Goal: Transaction & Acquisition: Purchase product/service

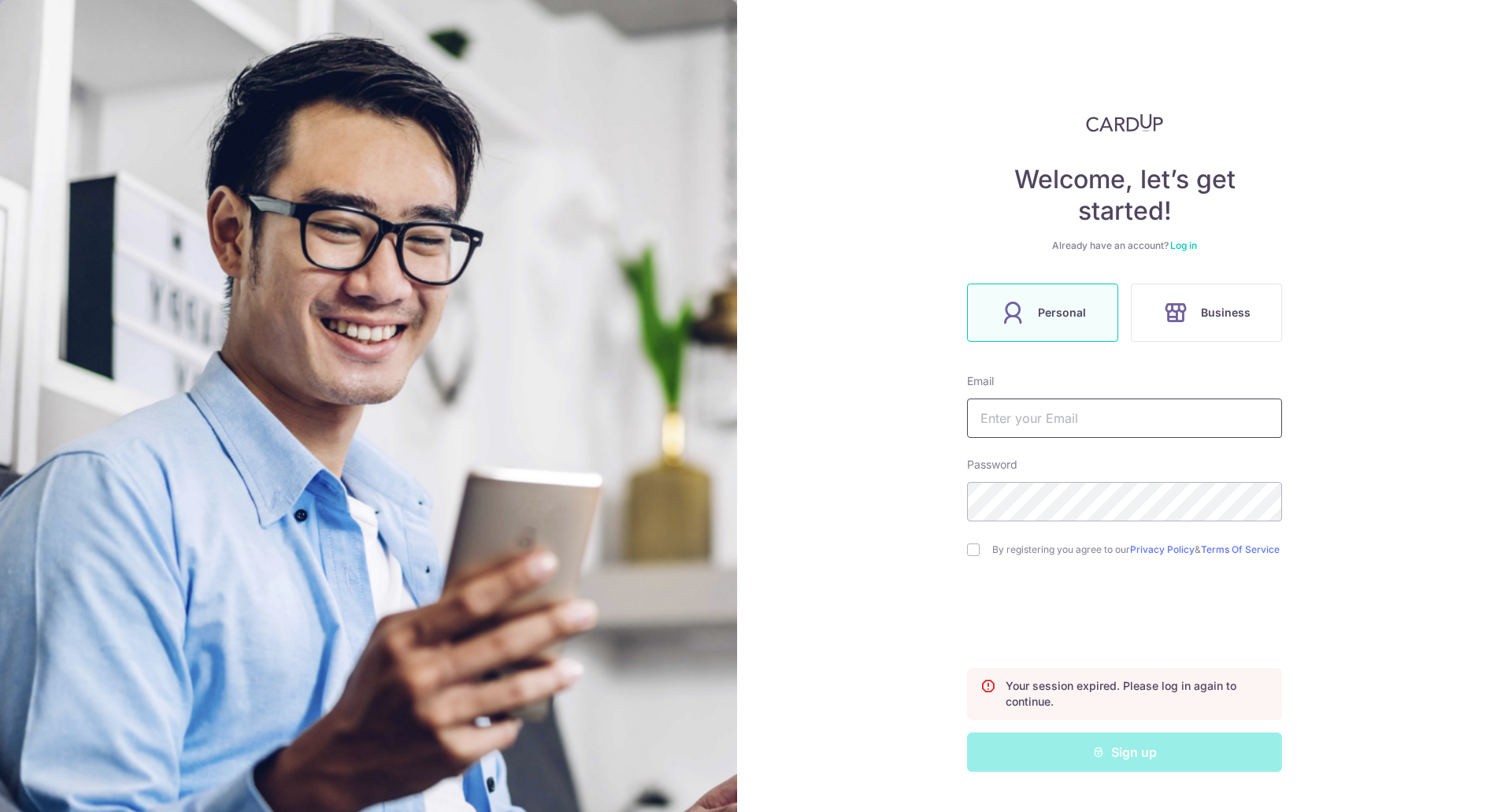
click at [1074, 418] on input "text" at bounding box center [1124, 418] width 315 height 40
type input "fenneyaw@gmail.com"
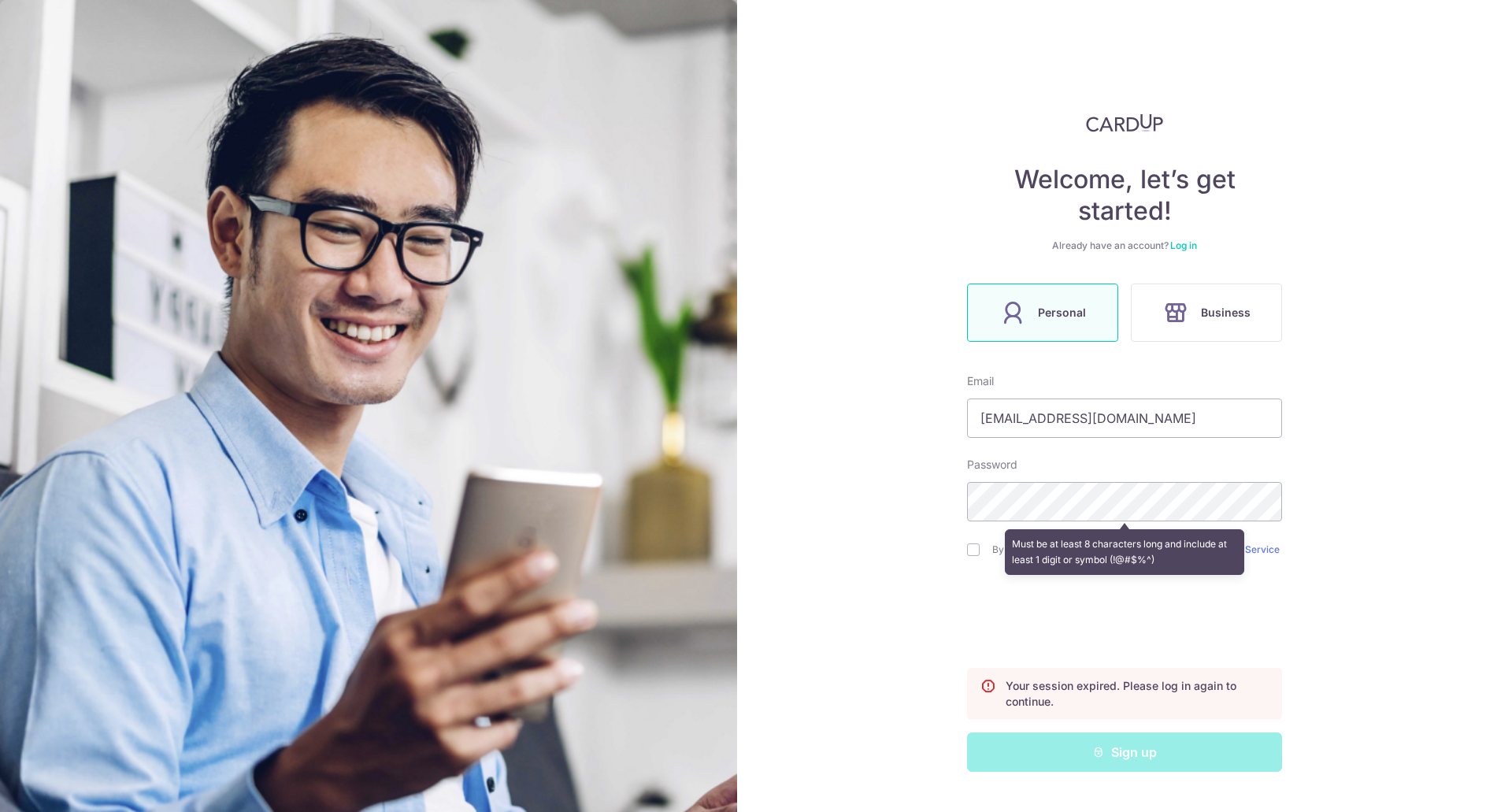
click at [1191, 245] on link "Log in" at bounding box center [1183, 245] width 27 height 12
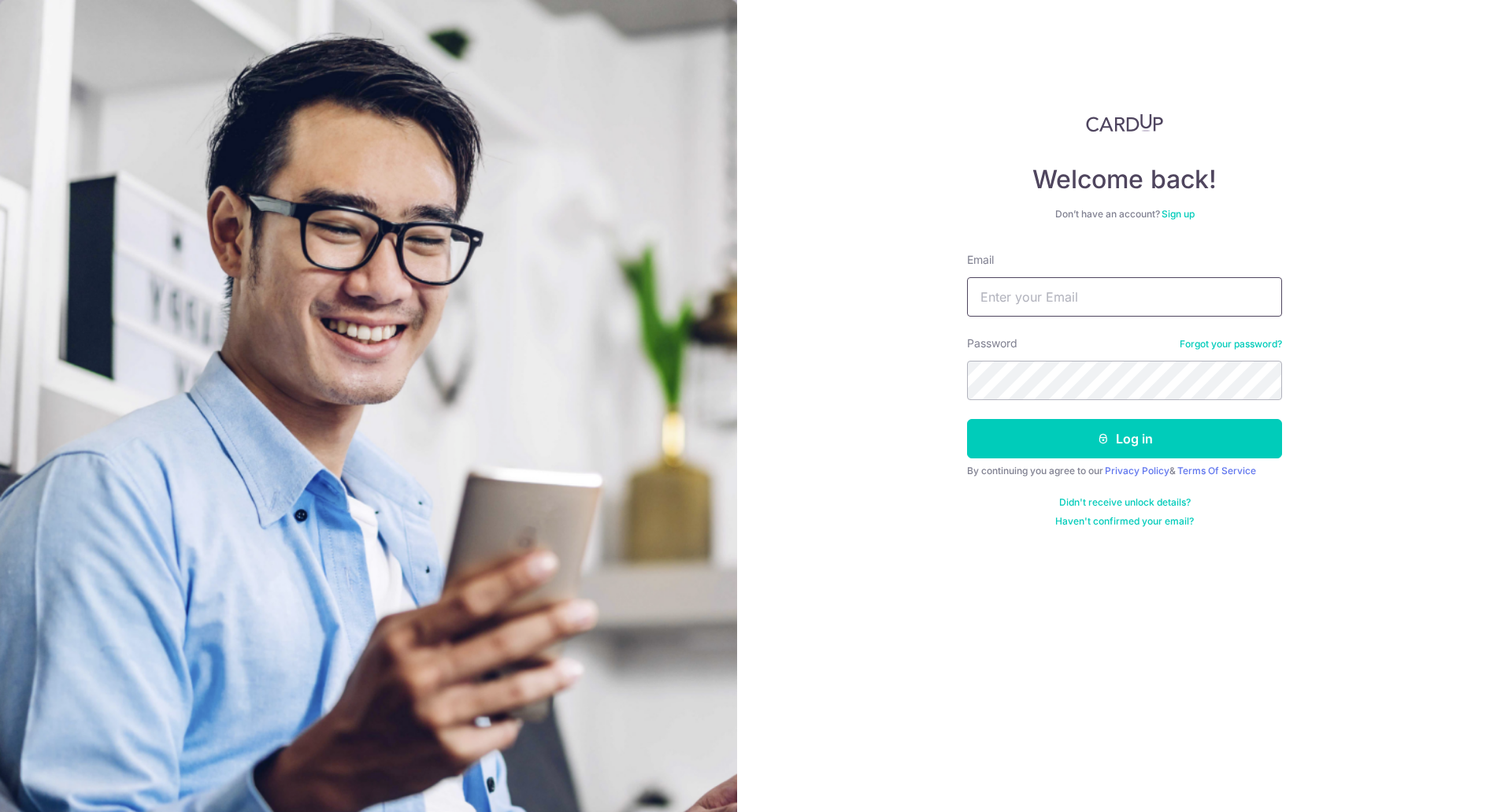
click at [1159, 300] on input "Email" at bounding box center [1124, 296] width 315 height 40
type input "fenneyaw@gmail.com"
click at [967, 419] on button "Log in" at bounding box center [1124, 438] width 315 height 40
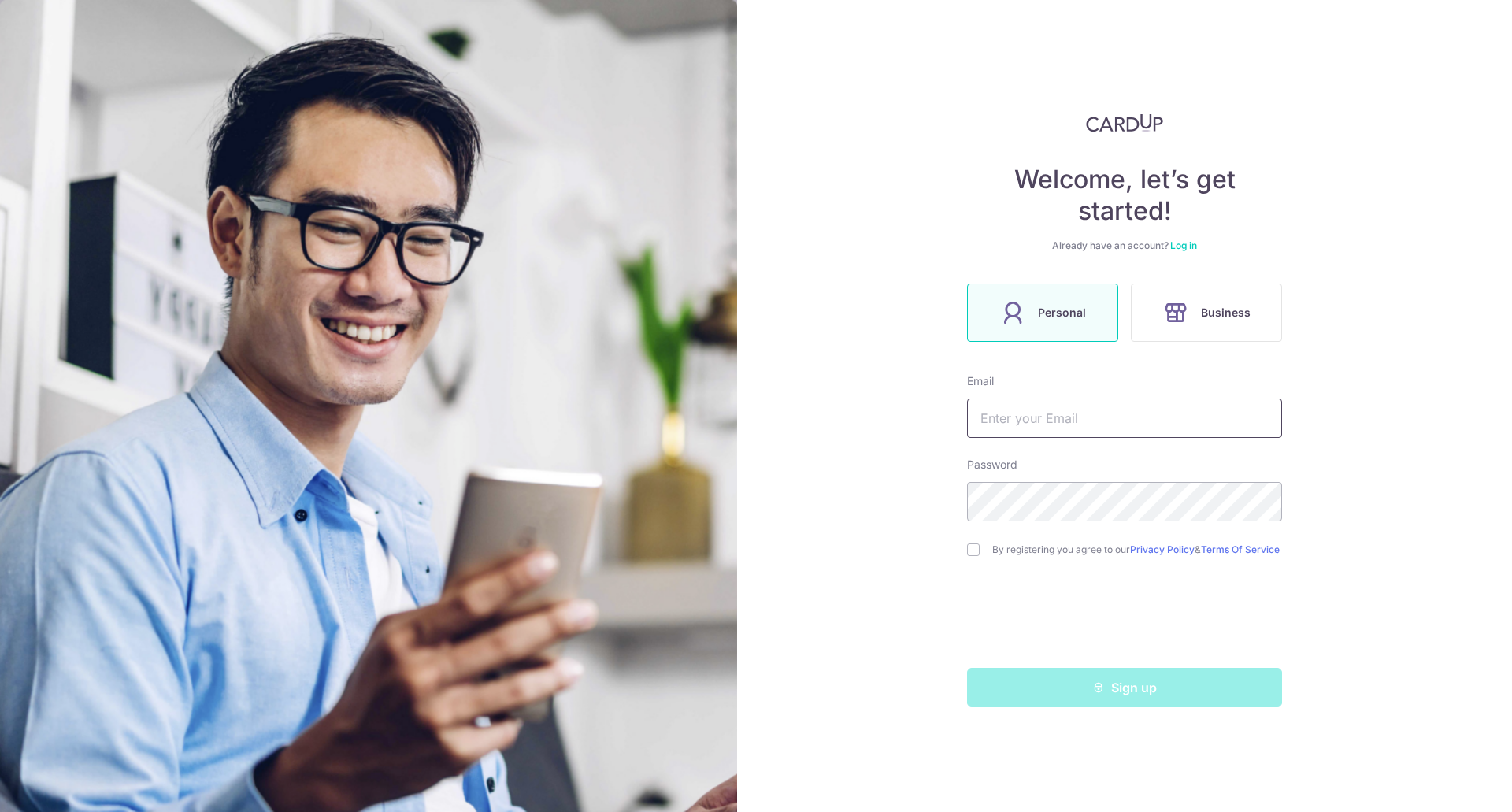
click at [1142, 415] on input "text" at bounding box center [1124, 418] width 315 height 40
type input "fenneyaw@gmail.com"
click at [964, 554] on div "Welcome, let’s get started! Already have an account? Log in Personal Business E…" at bounding box center [1124, 406] width 775 height 812
click at [965, 554] on div "Welcome, let’s get started! Already have an account? Log in Personal Business E…" at bounding box center [1124, 406] width 775 height 812
click at [977, 559] on div "By registering you agree to our Privacy Policy & Terms Of Service" at bounding box center [1124, 550] width 315 height 19
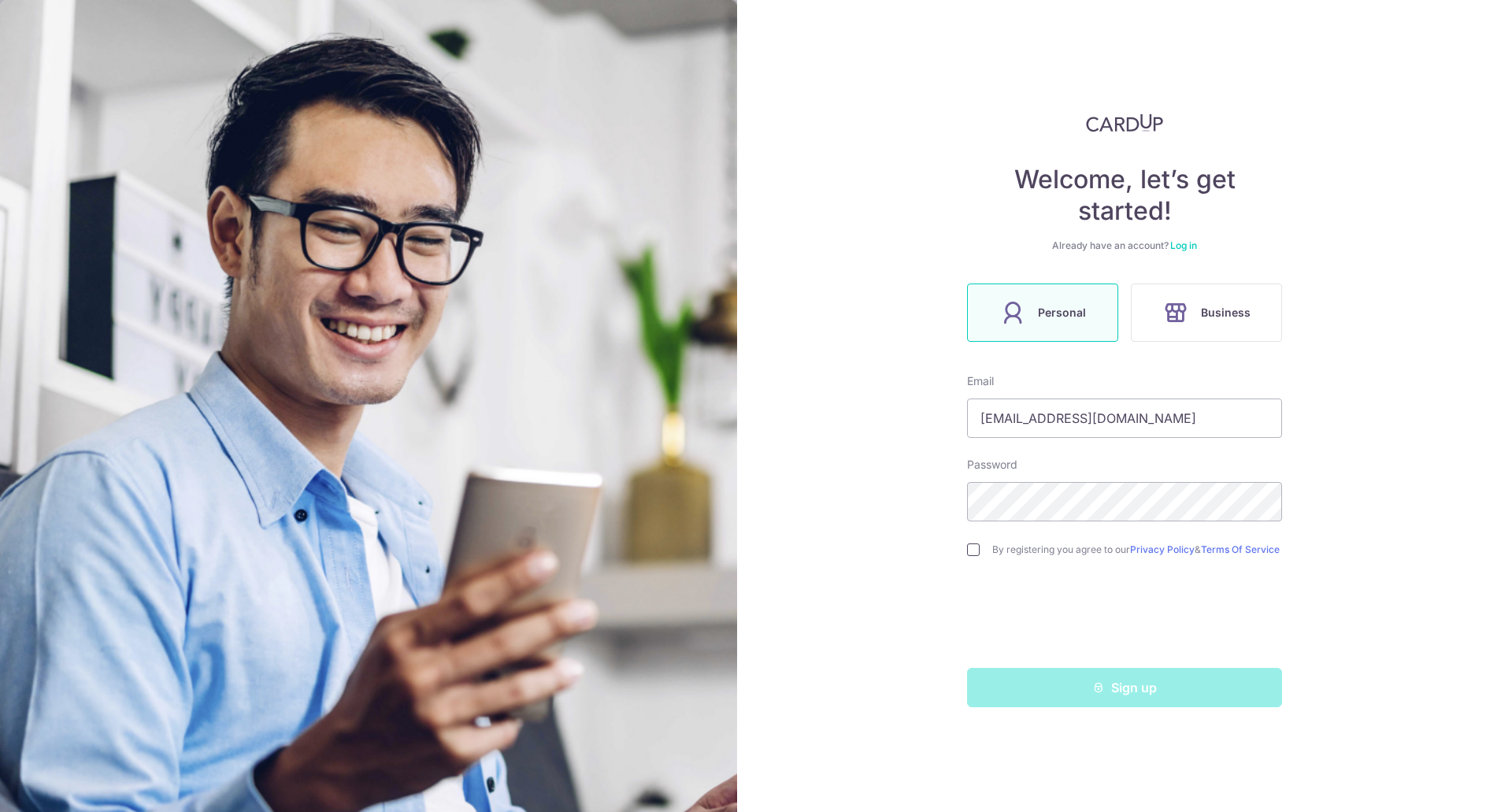
click at [972, 552] on input "checkbox" at bounding box center [973, 549] width 13 height 13
checkbox input "true"
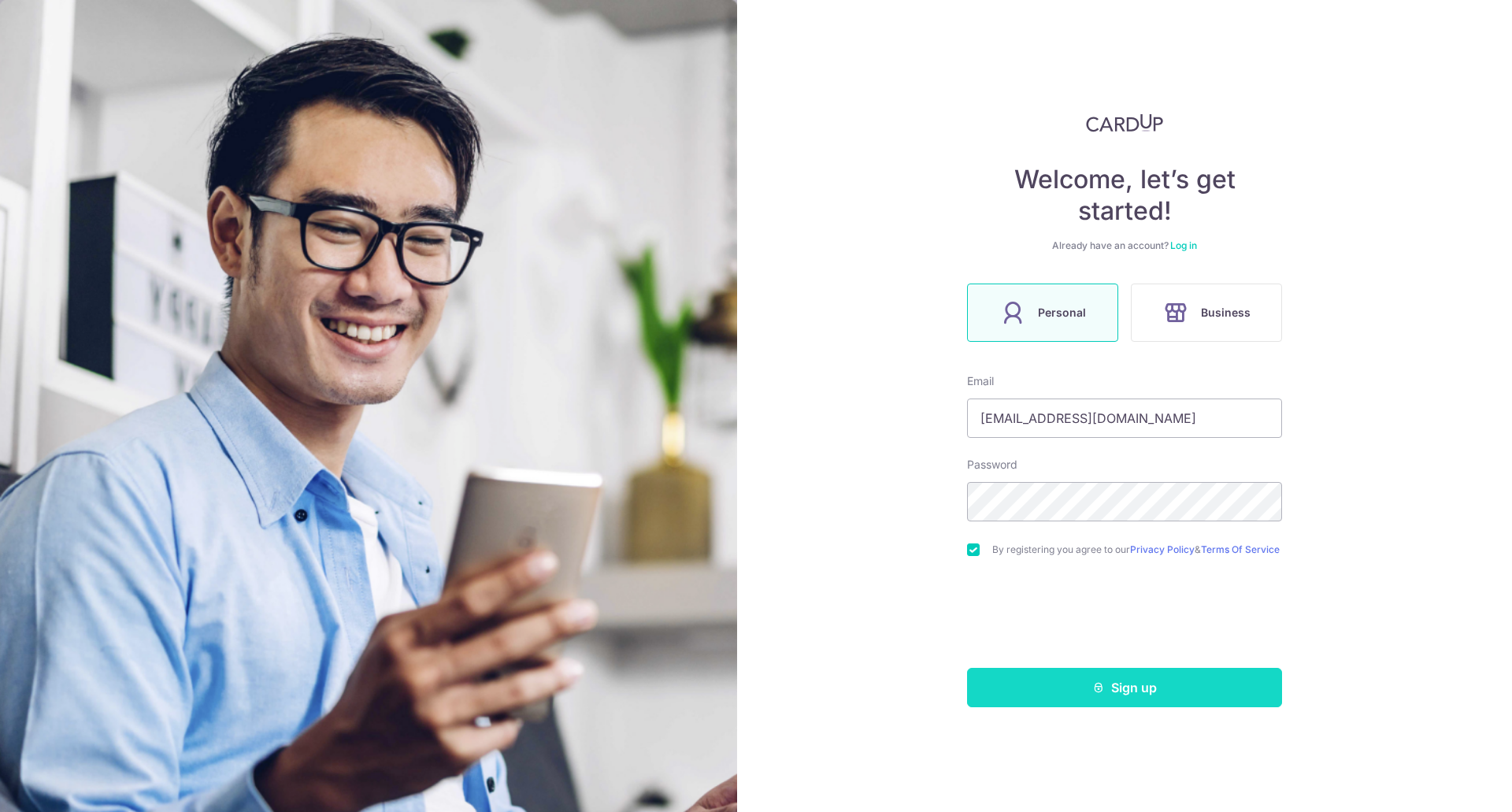
click at [1050, 687] on button "Sign up" at bounding box center [1124, 687] width 315 height 40
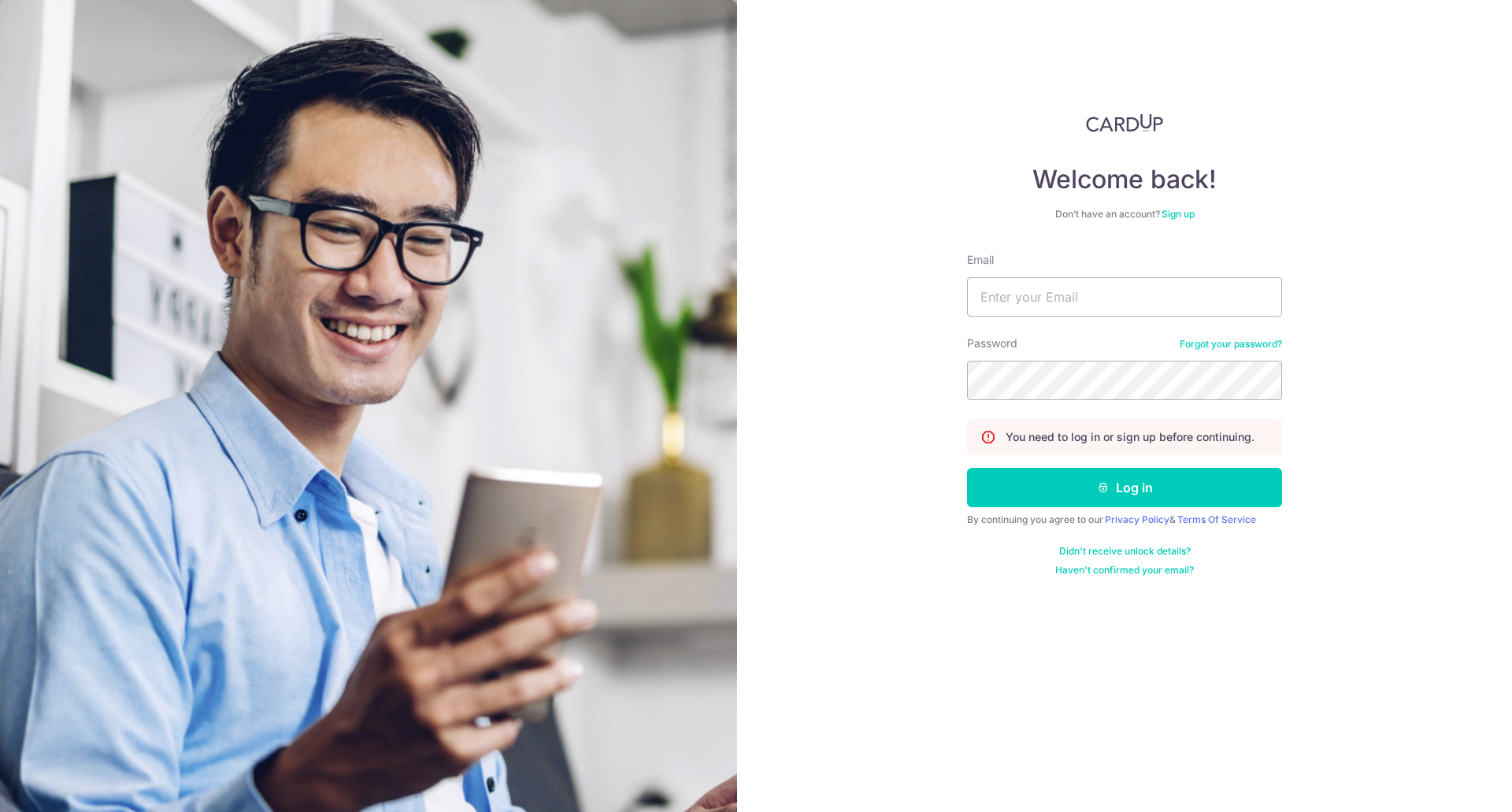
click at [1210, 341] on link "Forgot your password?" at bounding box center [1230, 343] width 102 height 13
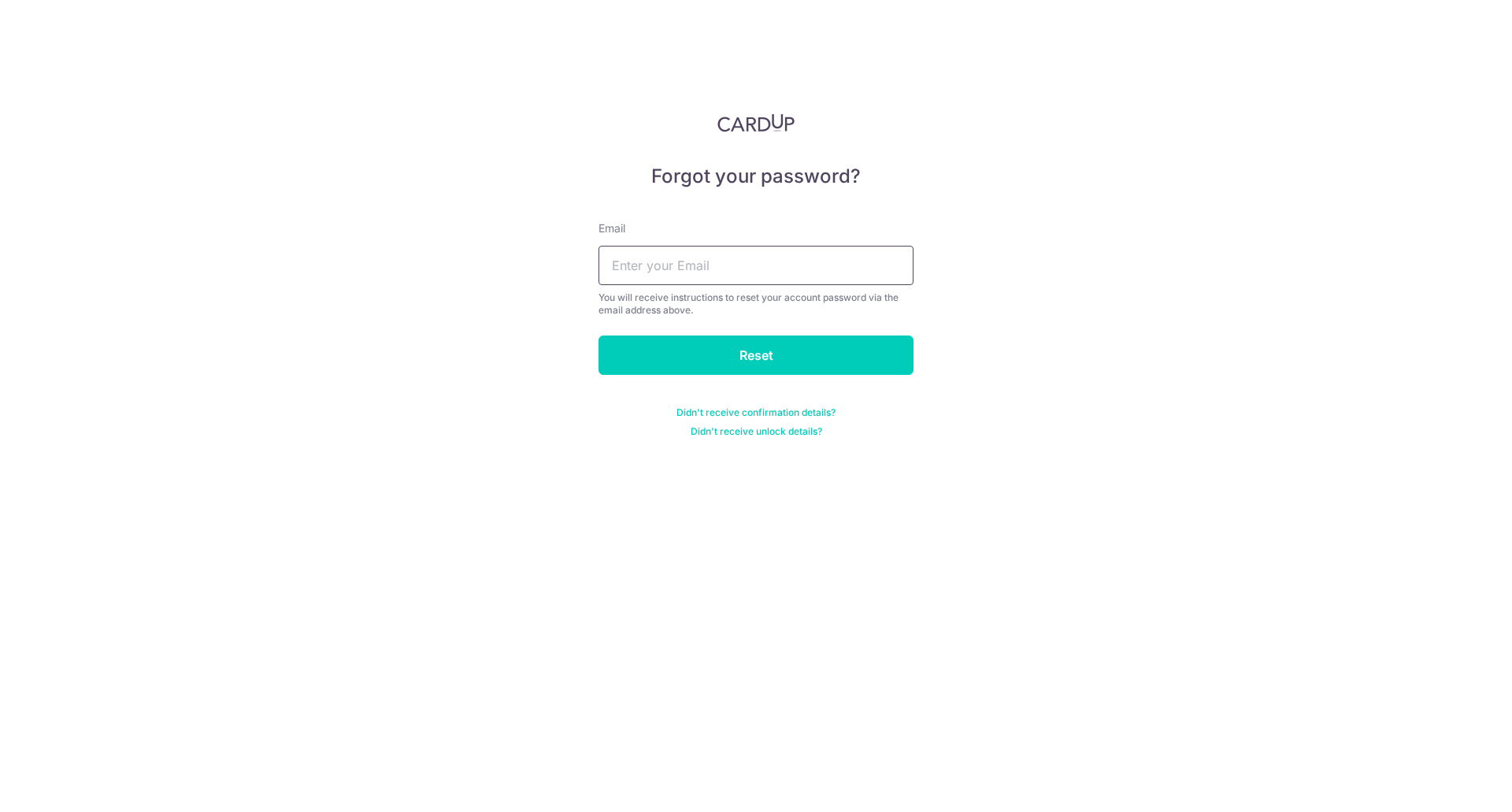
click at [779, 264] on input "text" at bounding box center [756, 265] width 315 height 40
type input "fenneyaw@gmail.com"
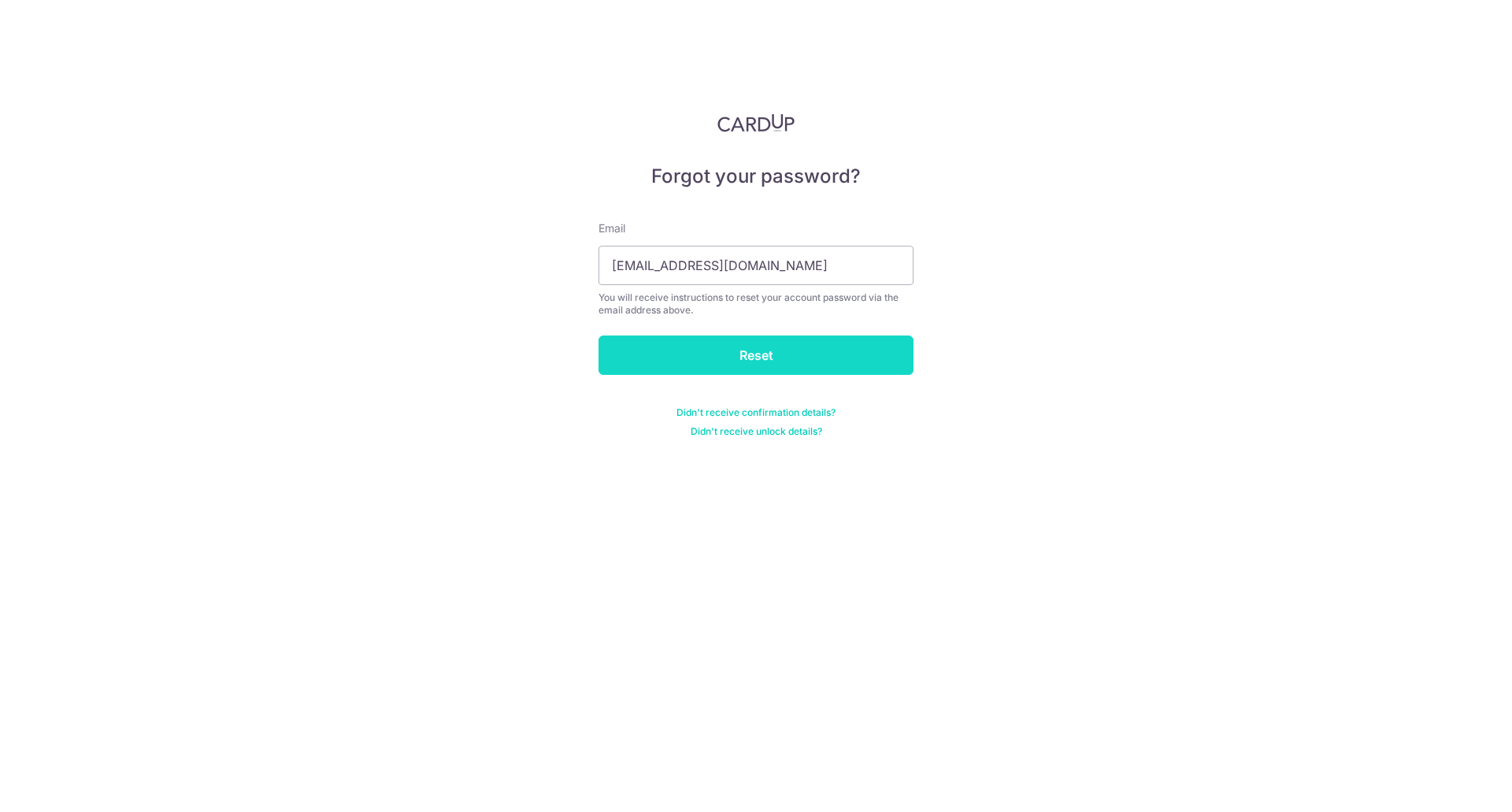
click at [789, 374] on input "Reset" at bounding box center [756, 355] width 315 height 40
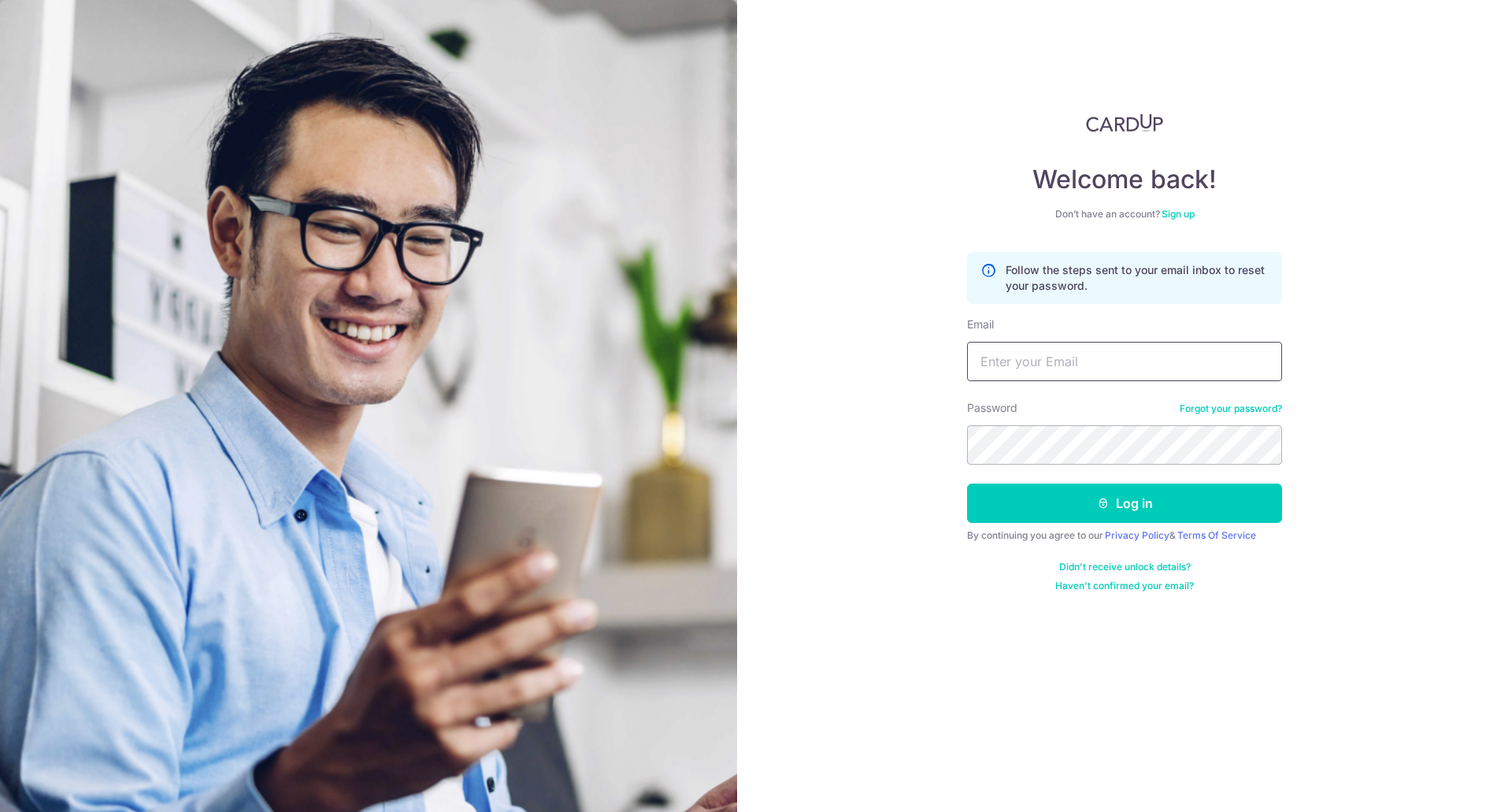
click at [1108, 352] on input "Email" at bounding box center [1124, 361] width 315 height 40
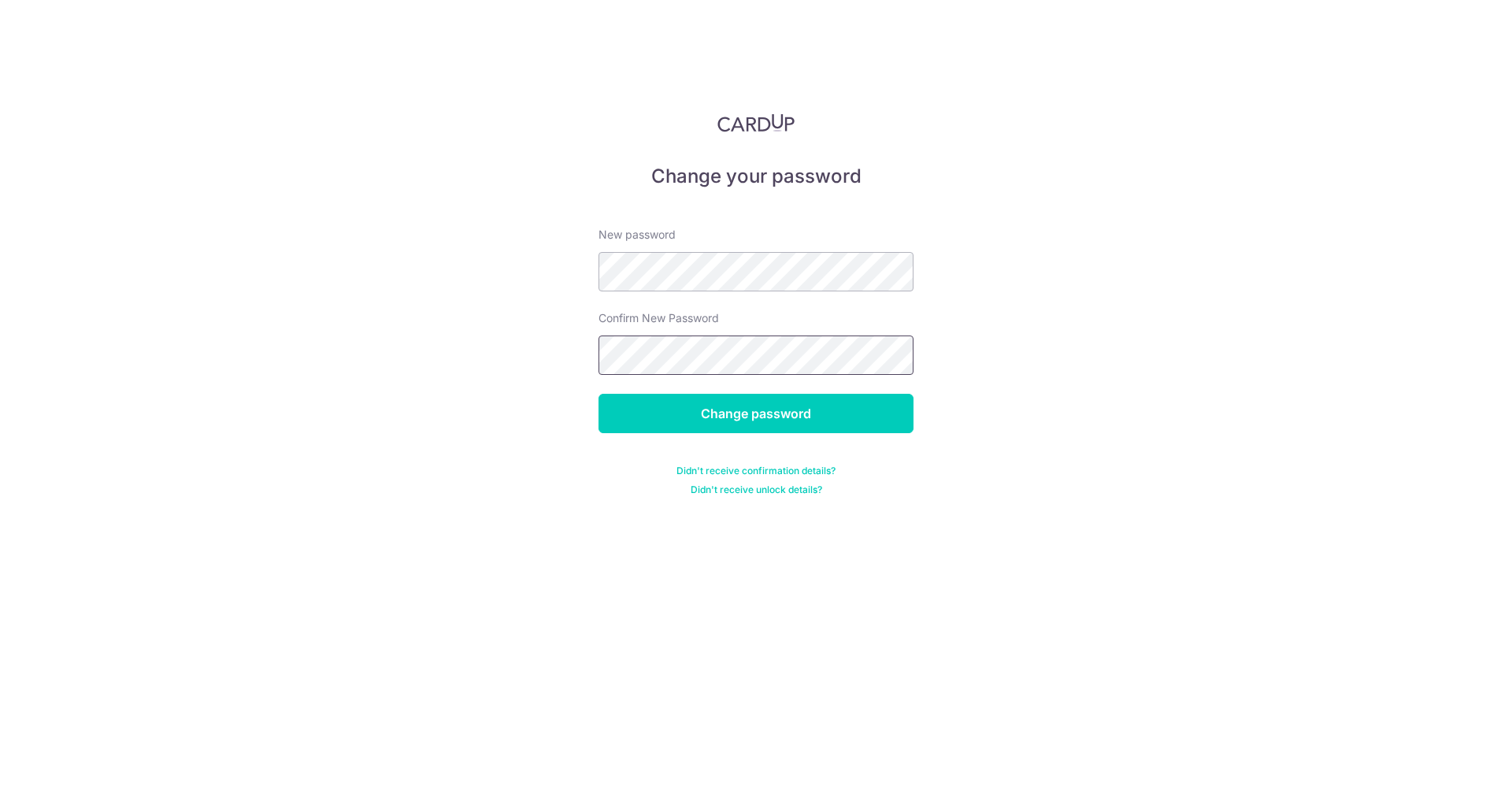
click at [599, 393] on input "Change password" at bounding box center [756, 413] width 315 height 40
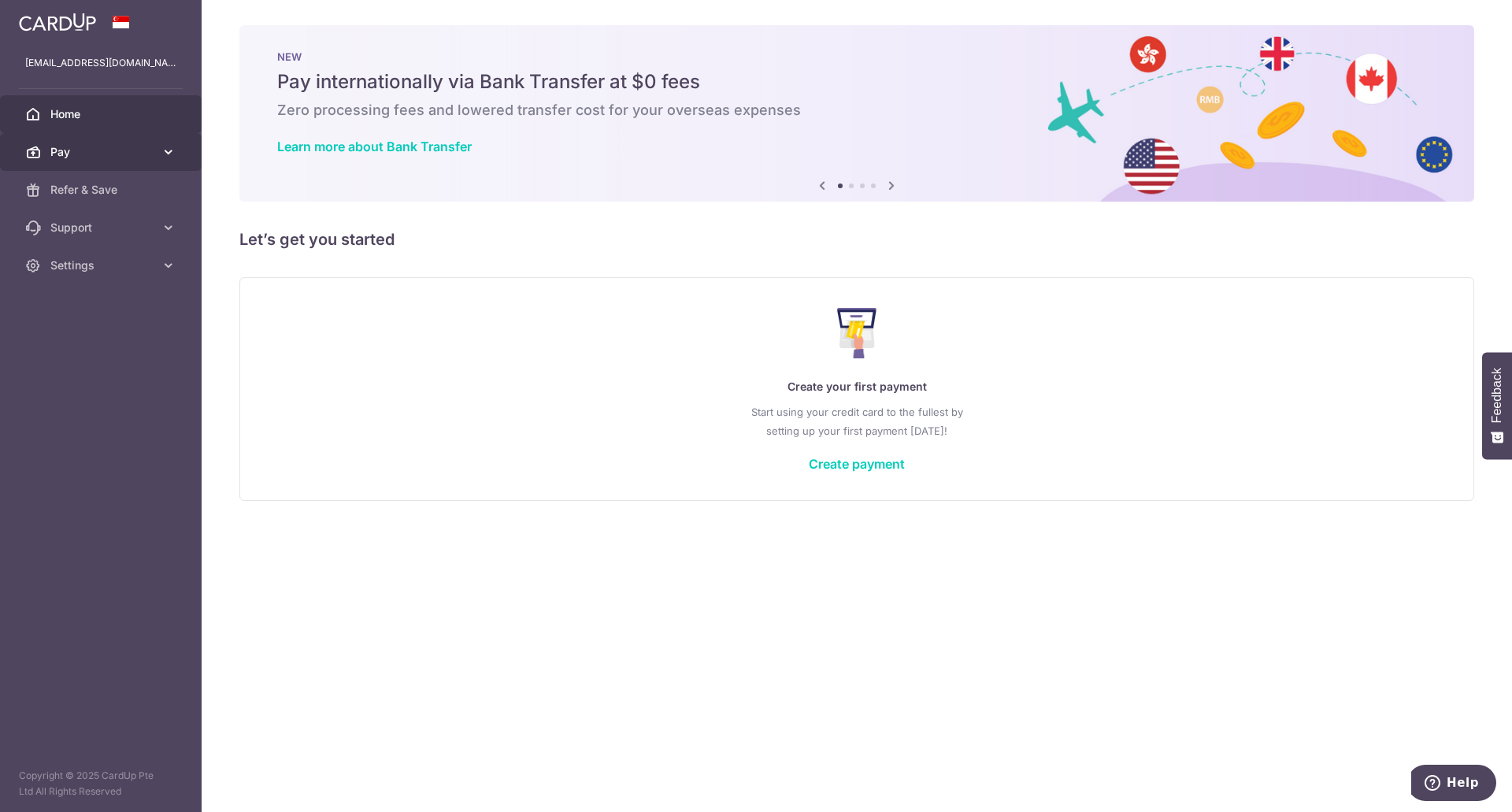
click at [140, 156] on span "Pay" at bounding box center [102, 151] width 104 height 15
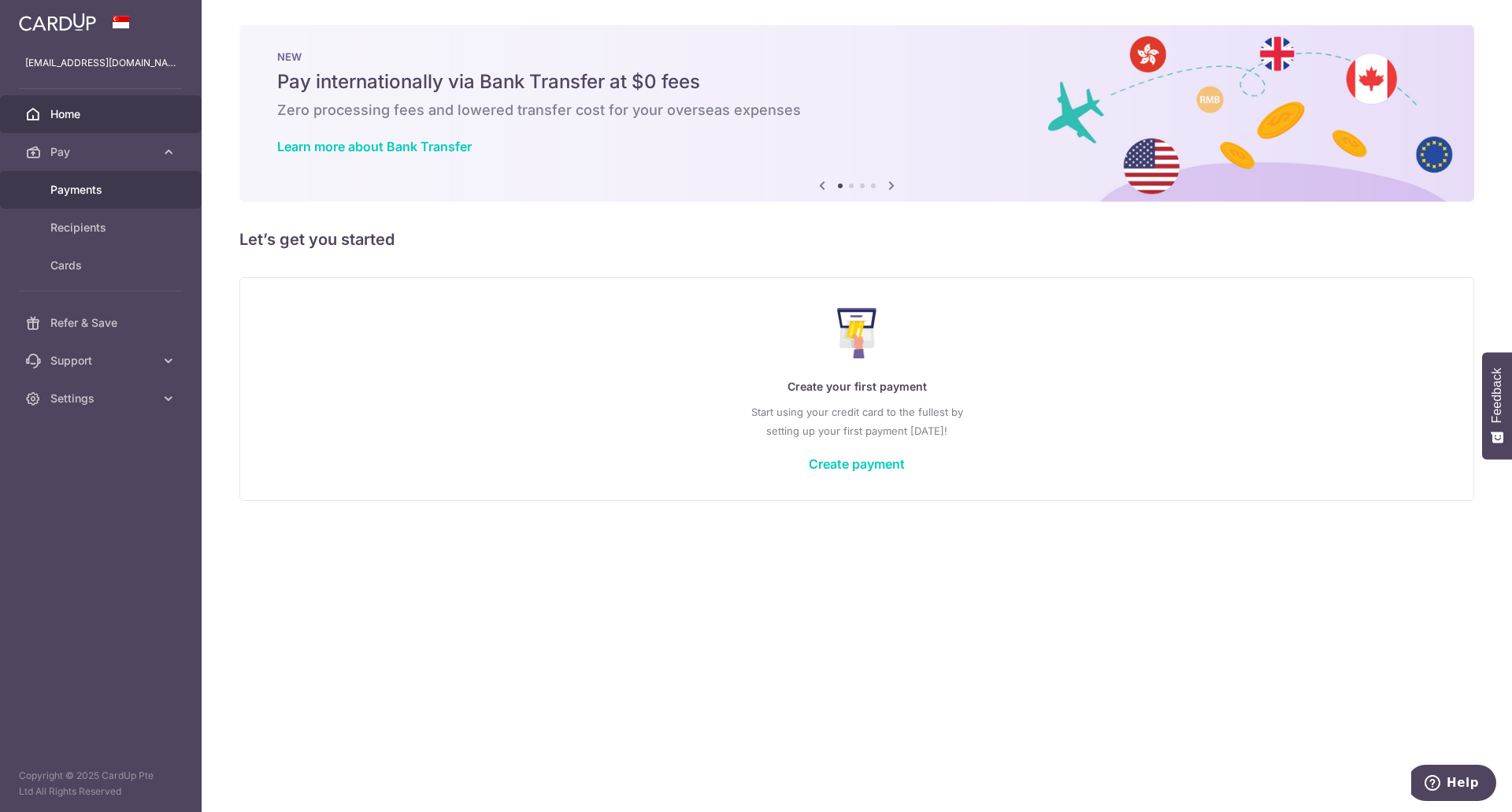
click at [120, 193] on span "Payments" at bounding box center [102, 190] width 104 height 15
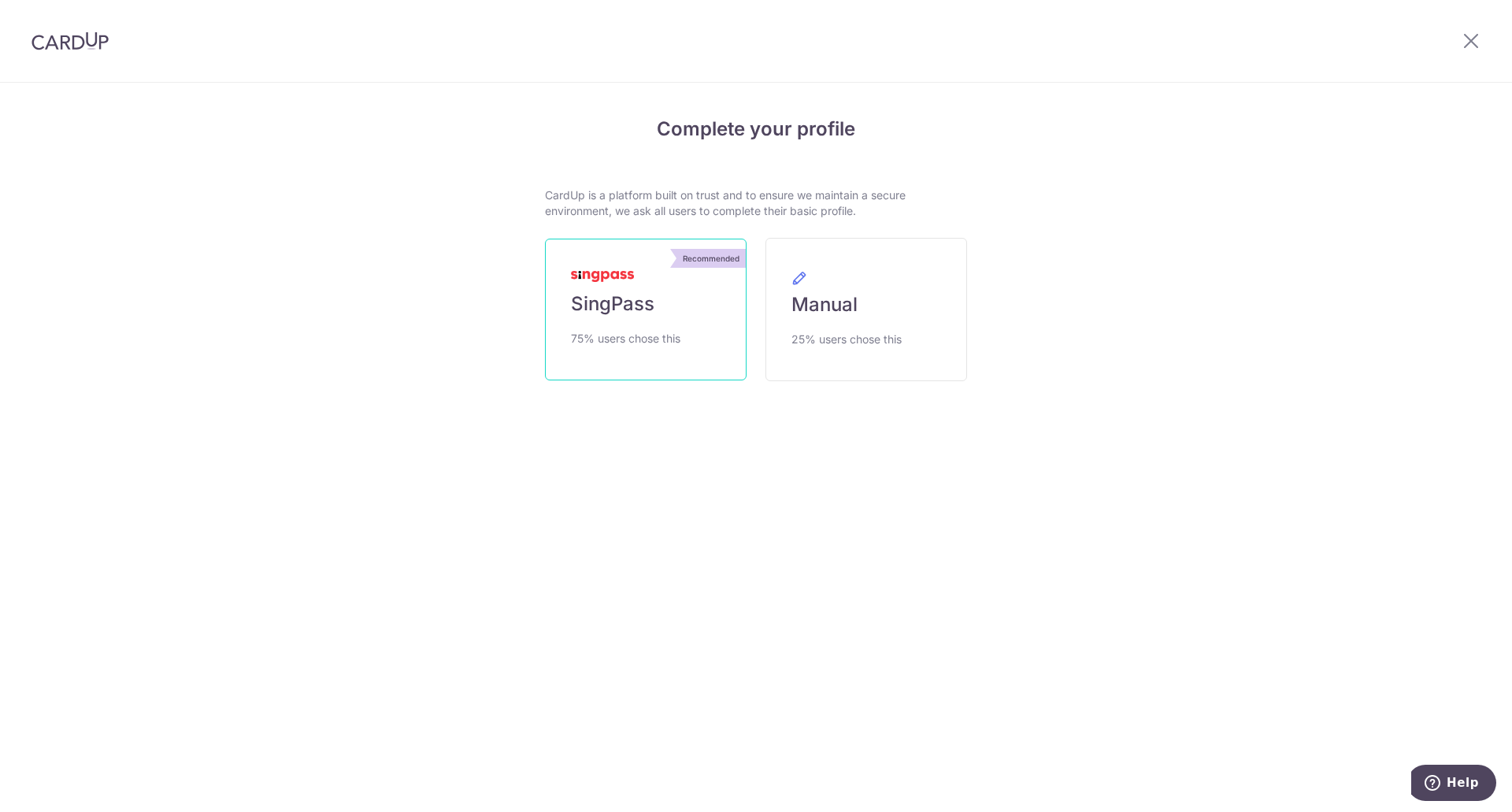
click at [627, 259] on link "Recommended SingPass 75% users chose this" at bounding box center [645, 309] width 202 height 142
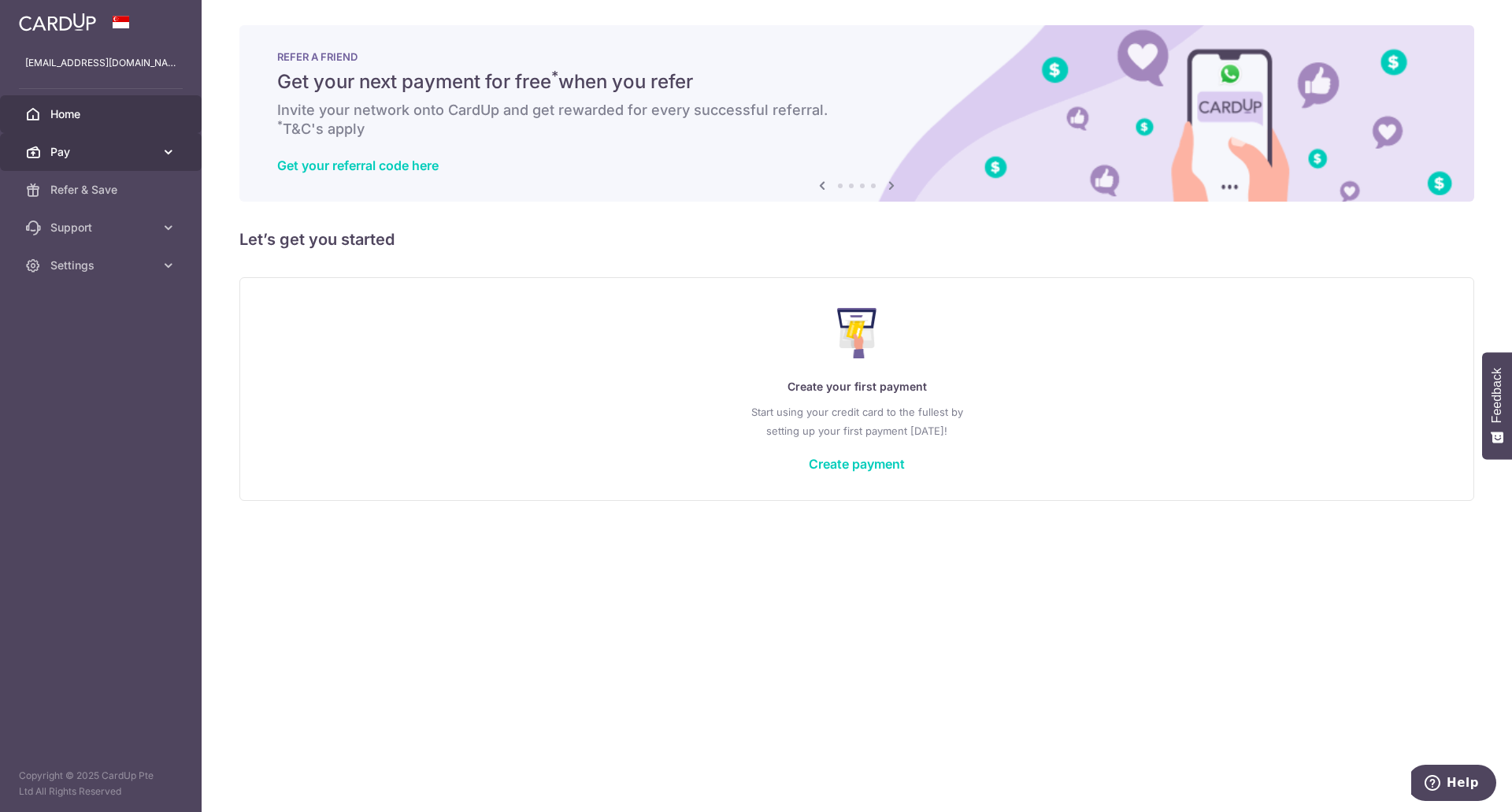
click at [67, 157] on span "Pay" at bounding box center [102, 151] width 104 height 15
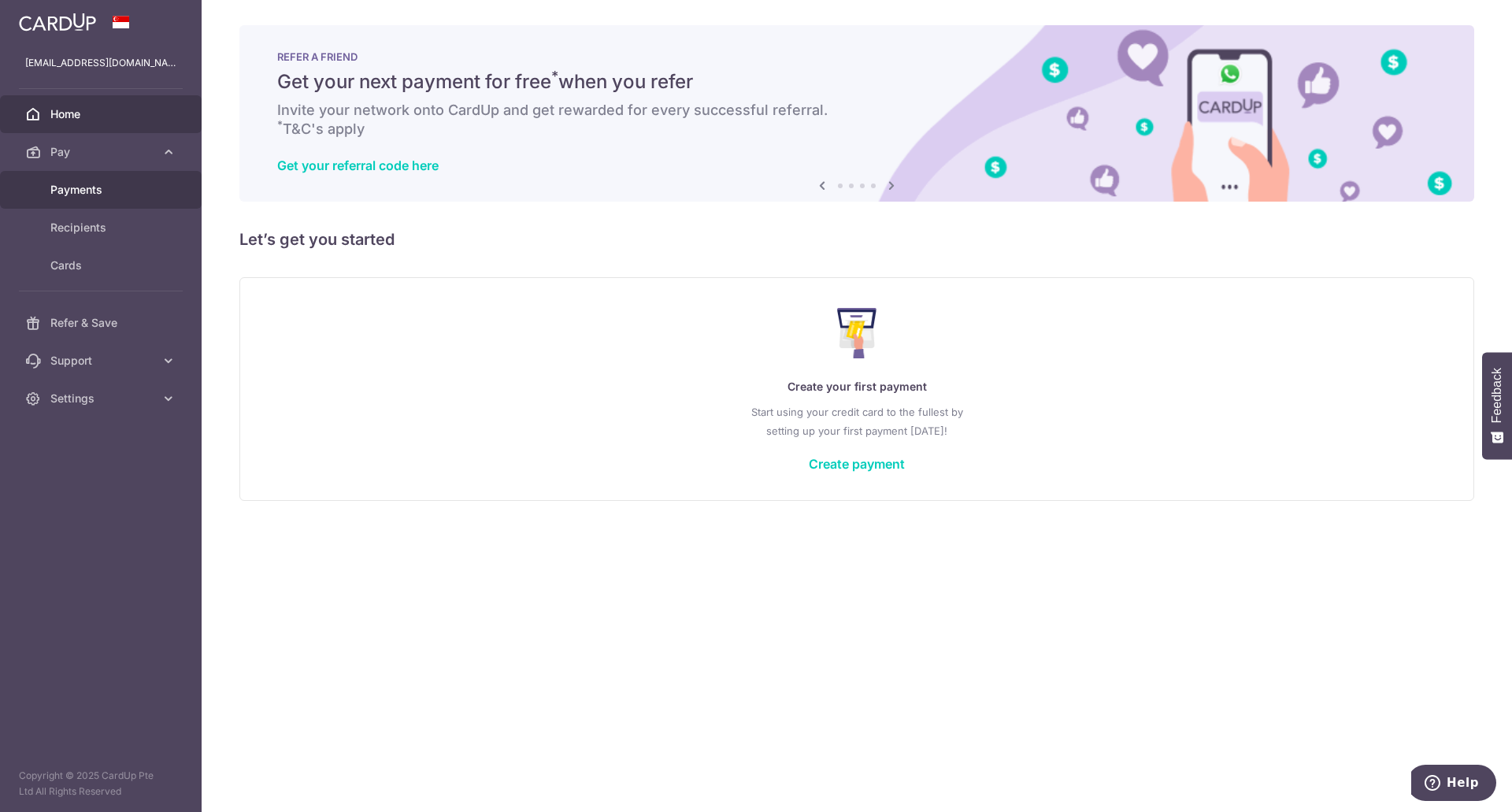
click at [79, 187] on span "Payments" at bounding box center [102, 190] width 104 height 15
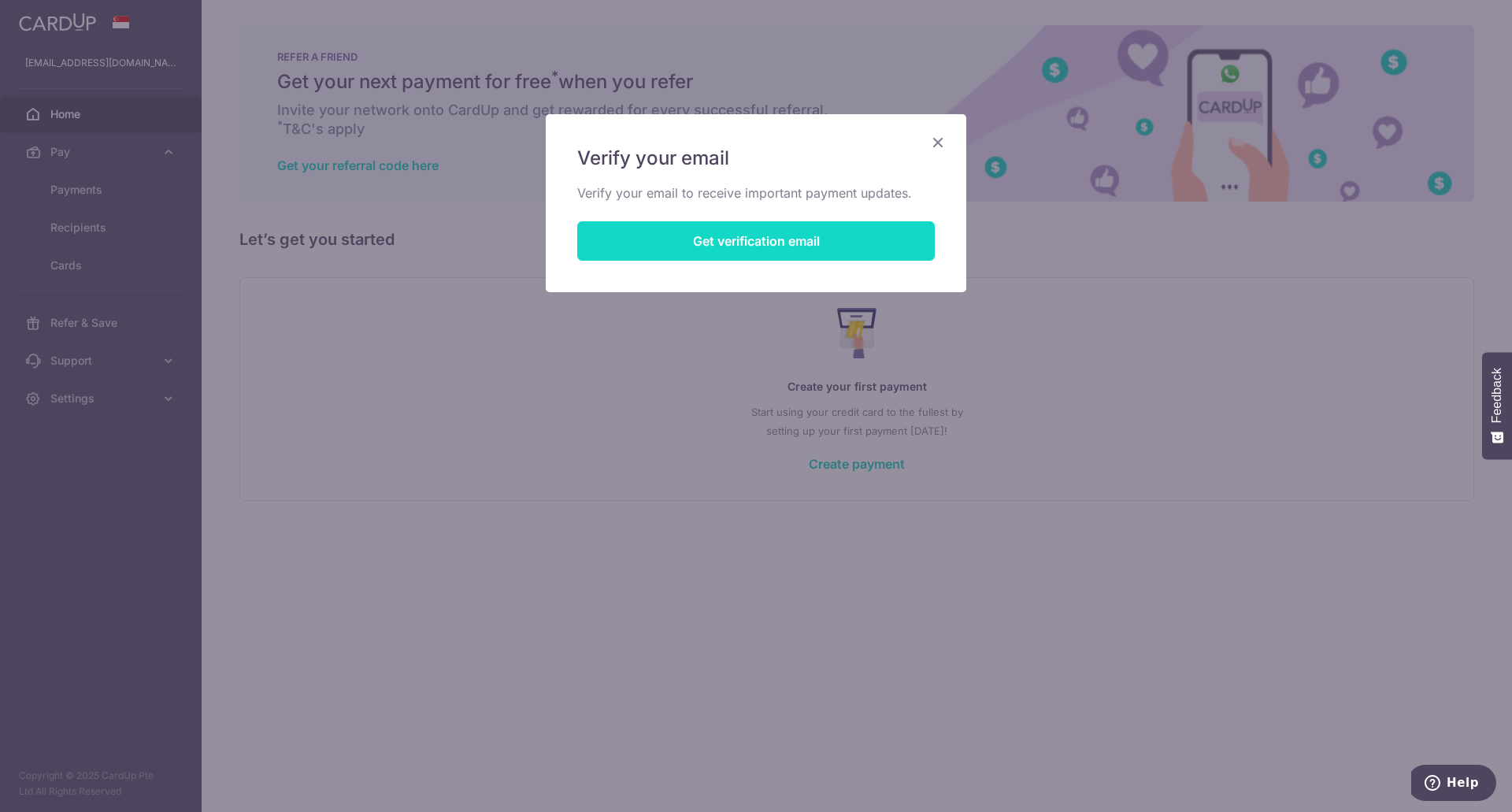
click at [705, 242] on button "Get verification email" at bounding box center [756, 240] width 358 height 40
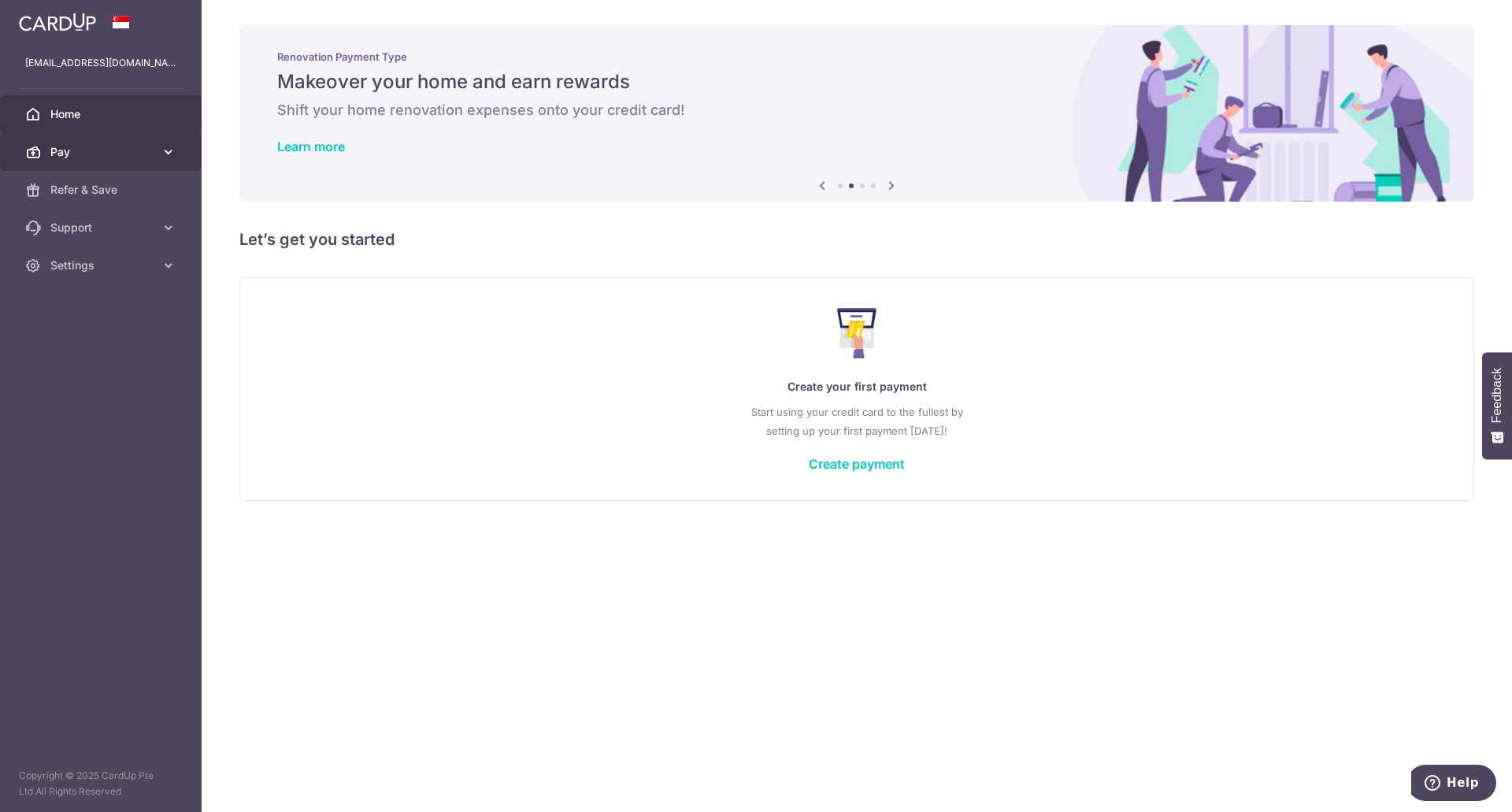
click at [163, 150] on icon at bounding box center [169, 151] width 15 height 15
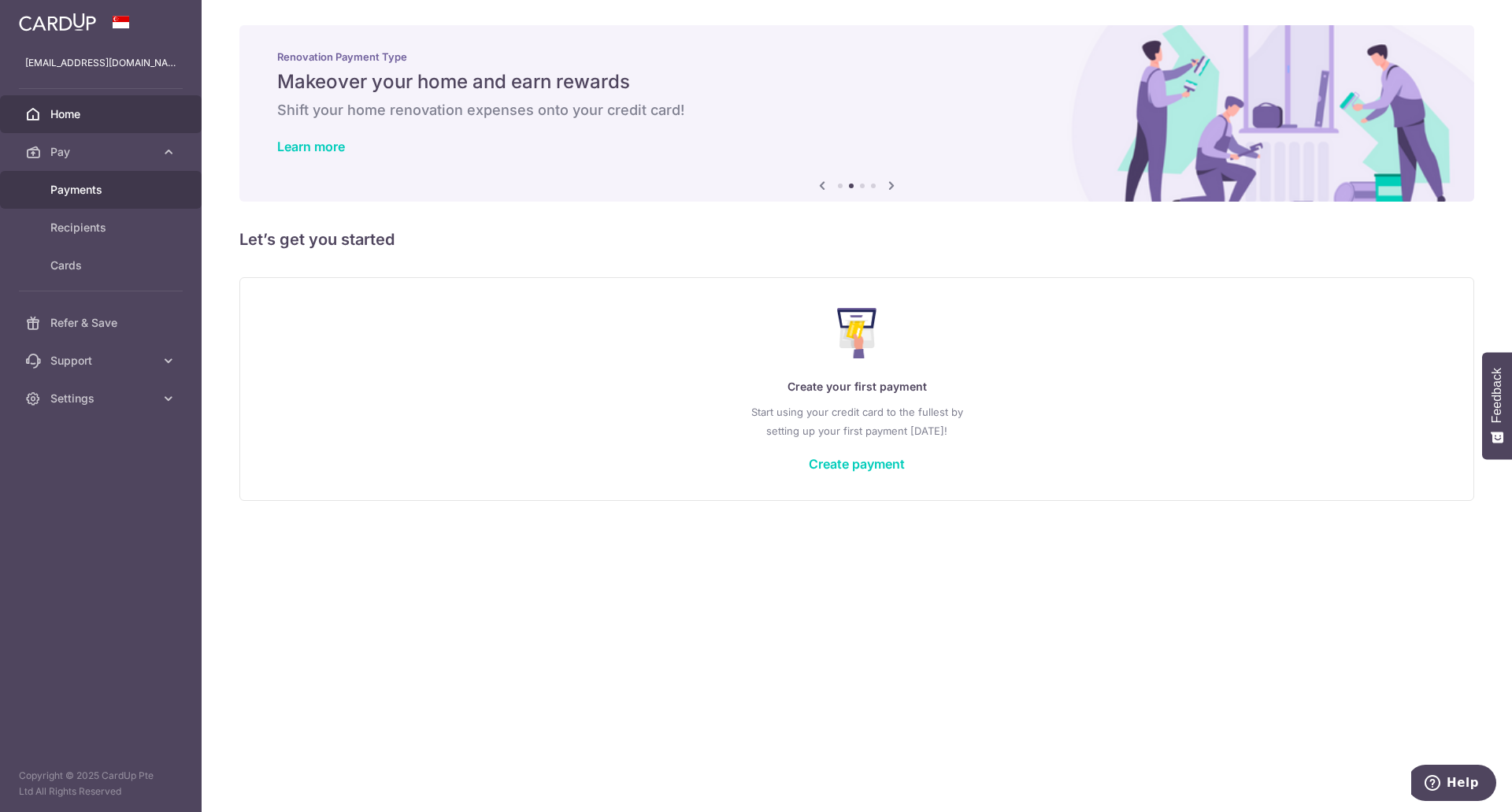
click at [128, 200] on link "Payments" at bounding box center [100, 189] width 202 height 38
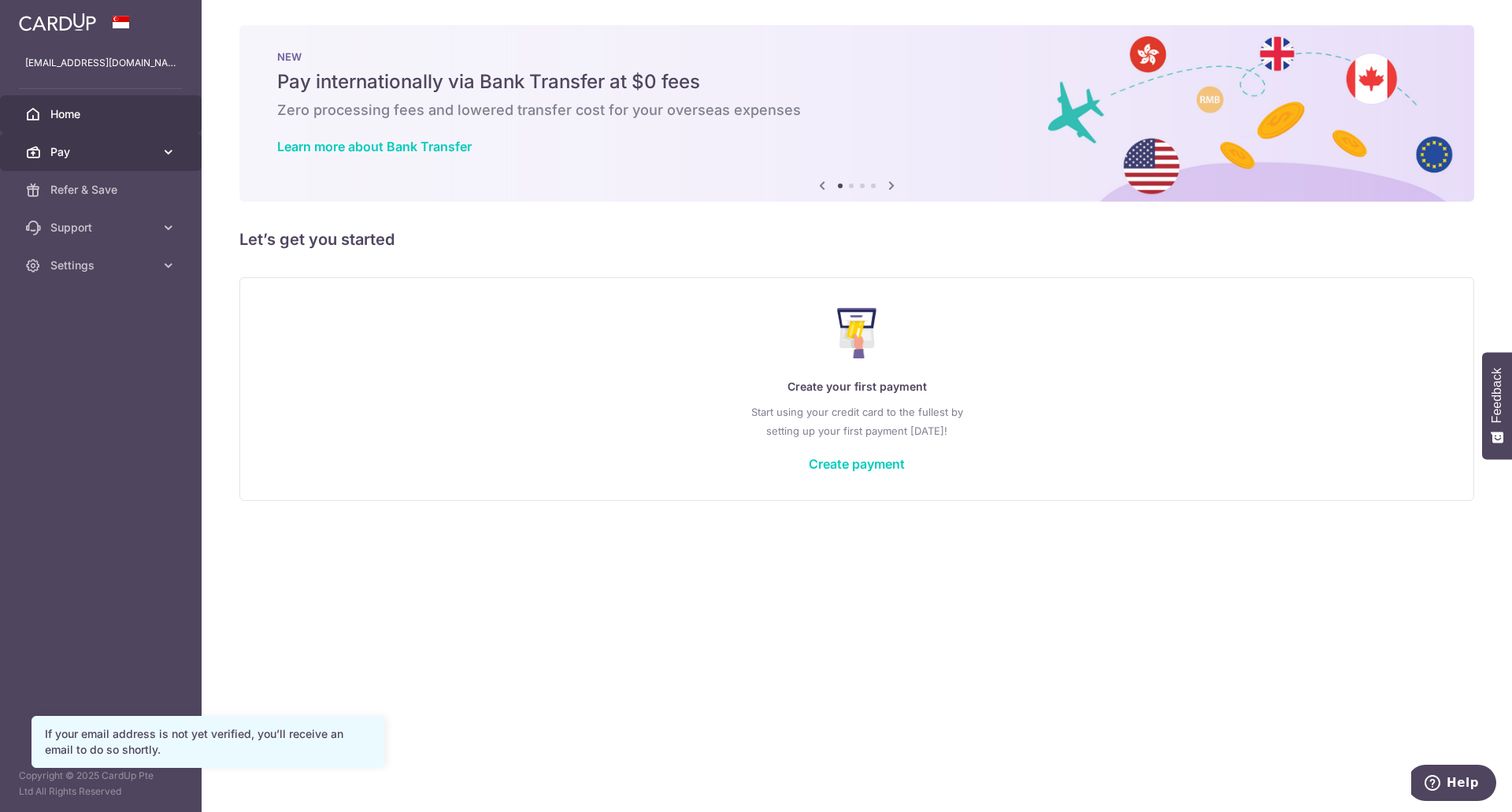
click at [71, 153] on span "Pay" at bounding box center [102, 151] width 104 height 15
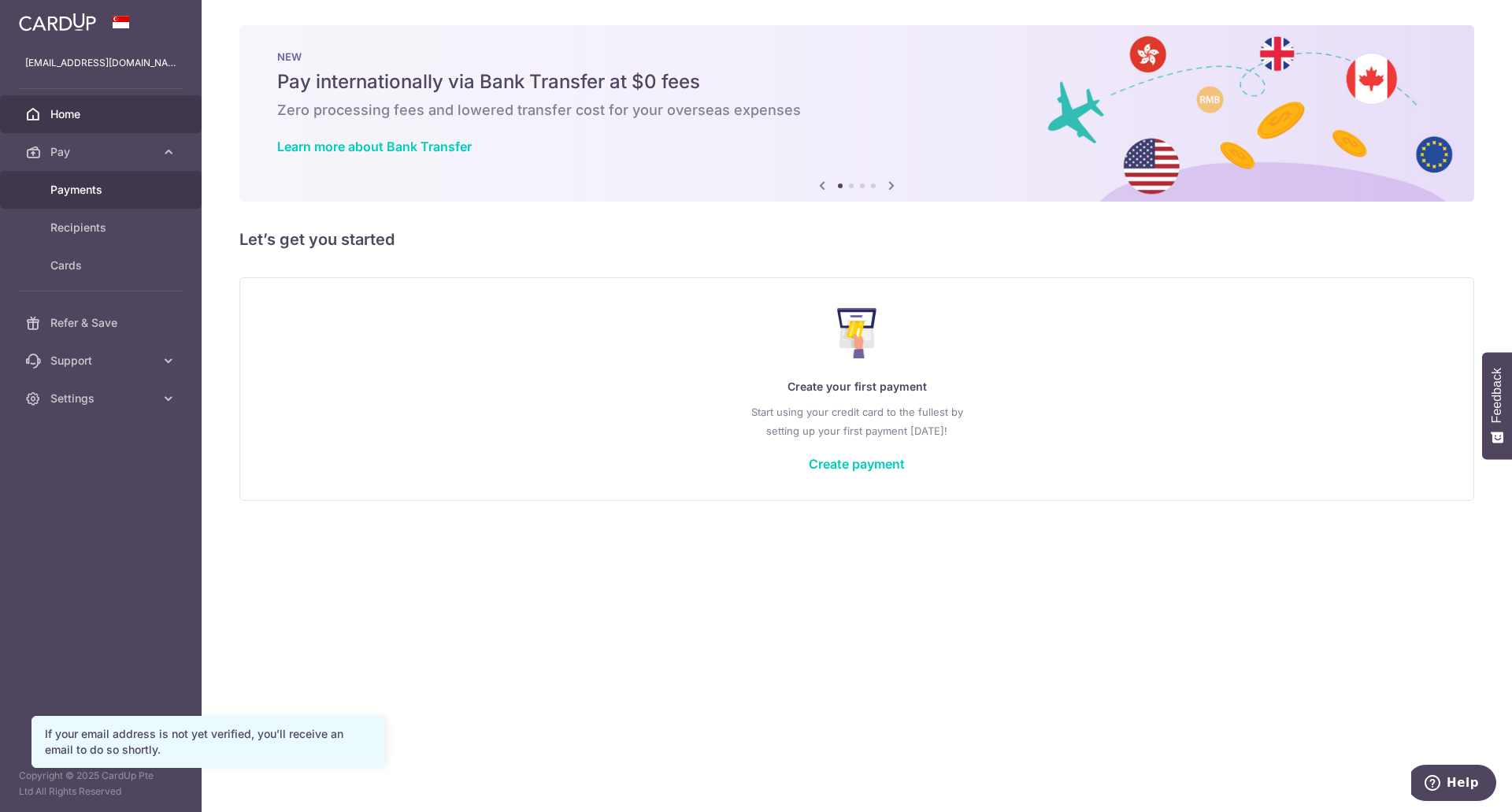
click at [104, 191] on span "Payments" at bounding box center [102, 190] width 104 height 15
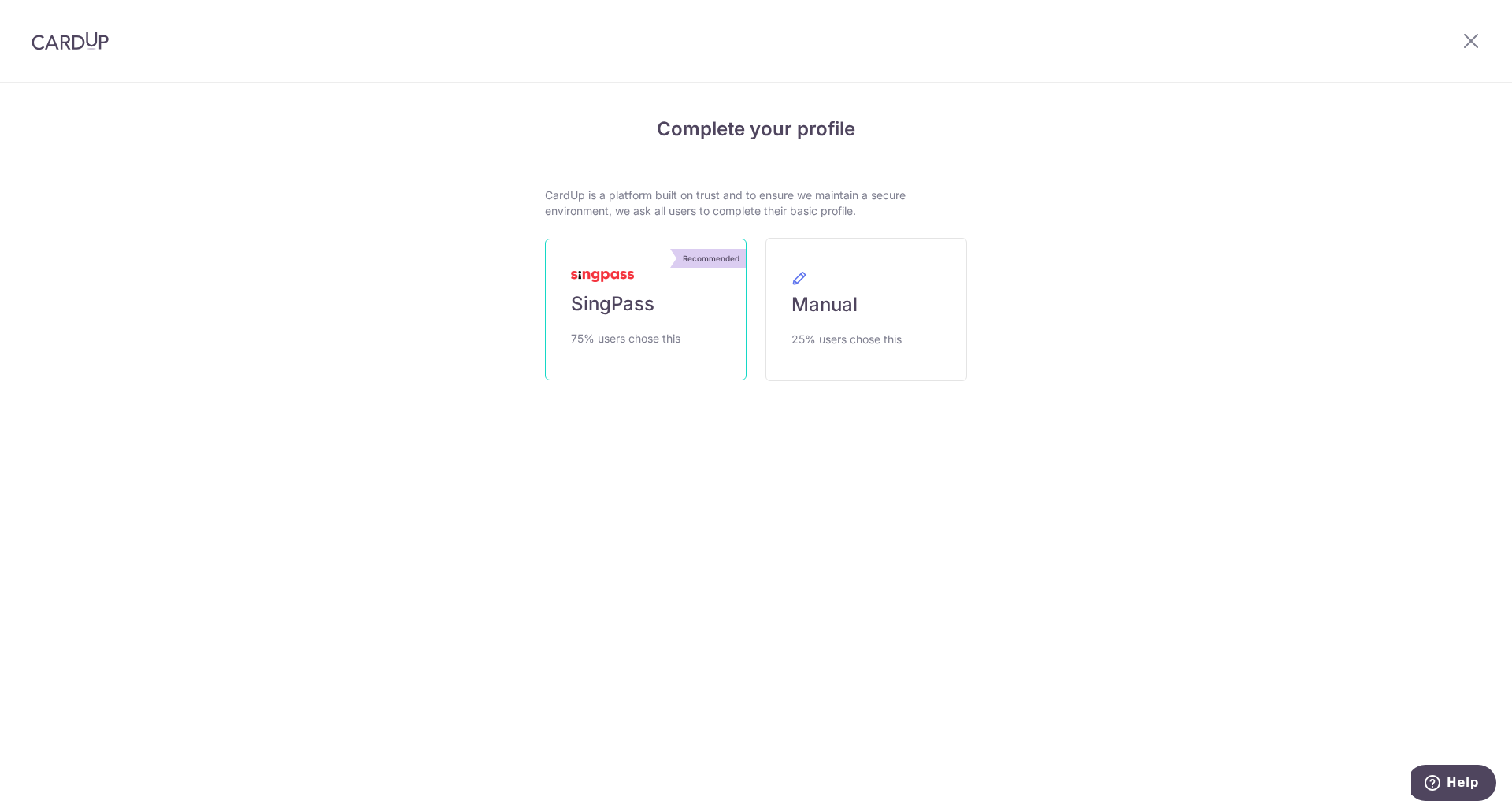
click at [636, 307] on span "SingPass" at bounding box center [612, 304] width 84 height 25
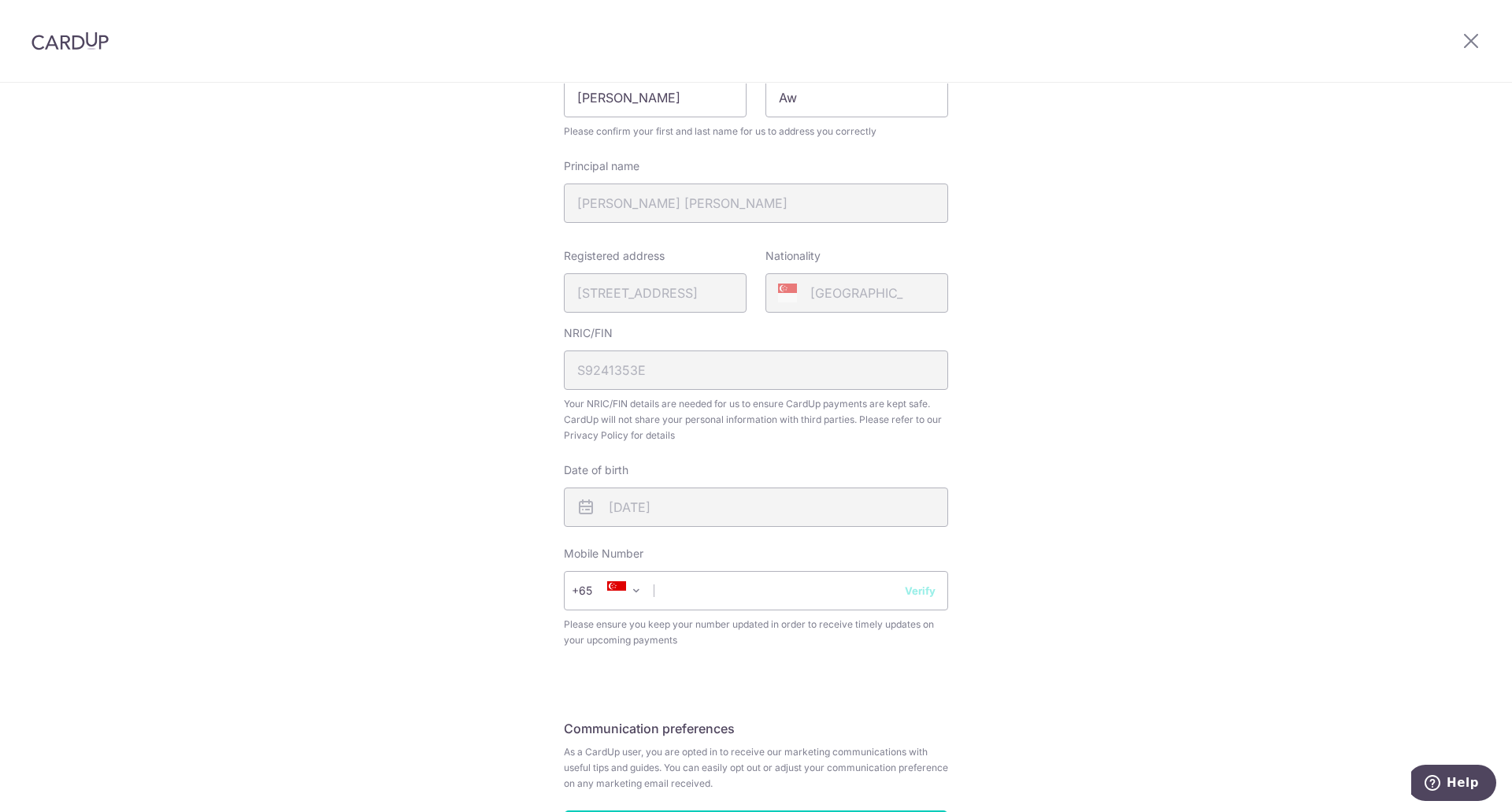
scroll to position [354, 0]
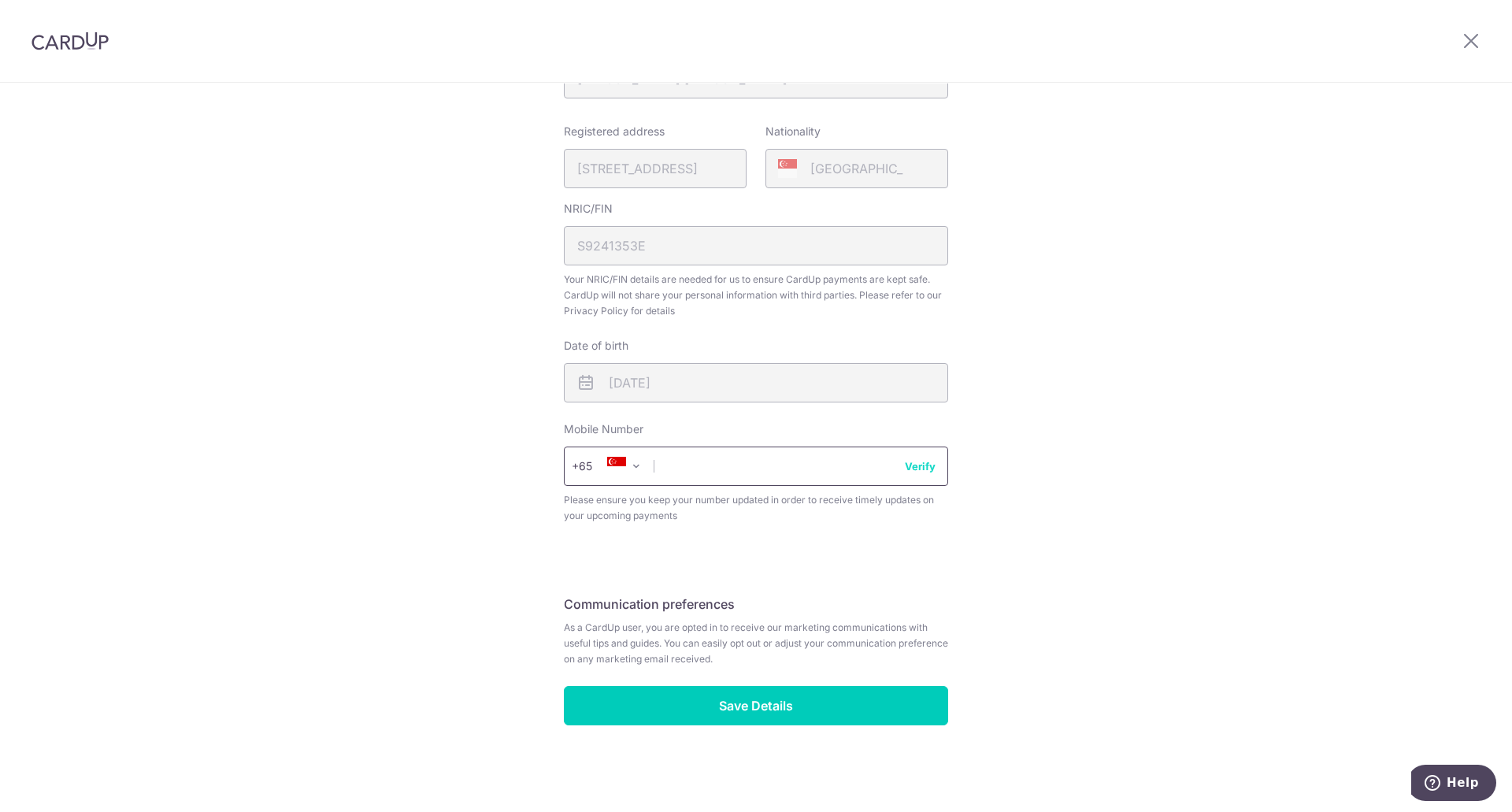
click at [712, 459] on input "text" at bounding box center [756, 466] width 384 height 40
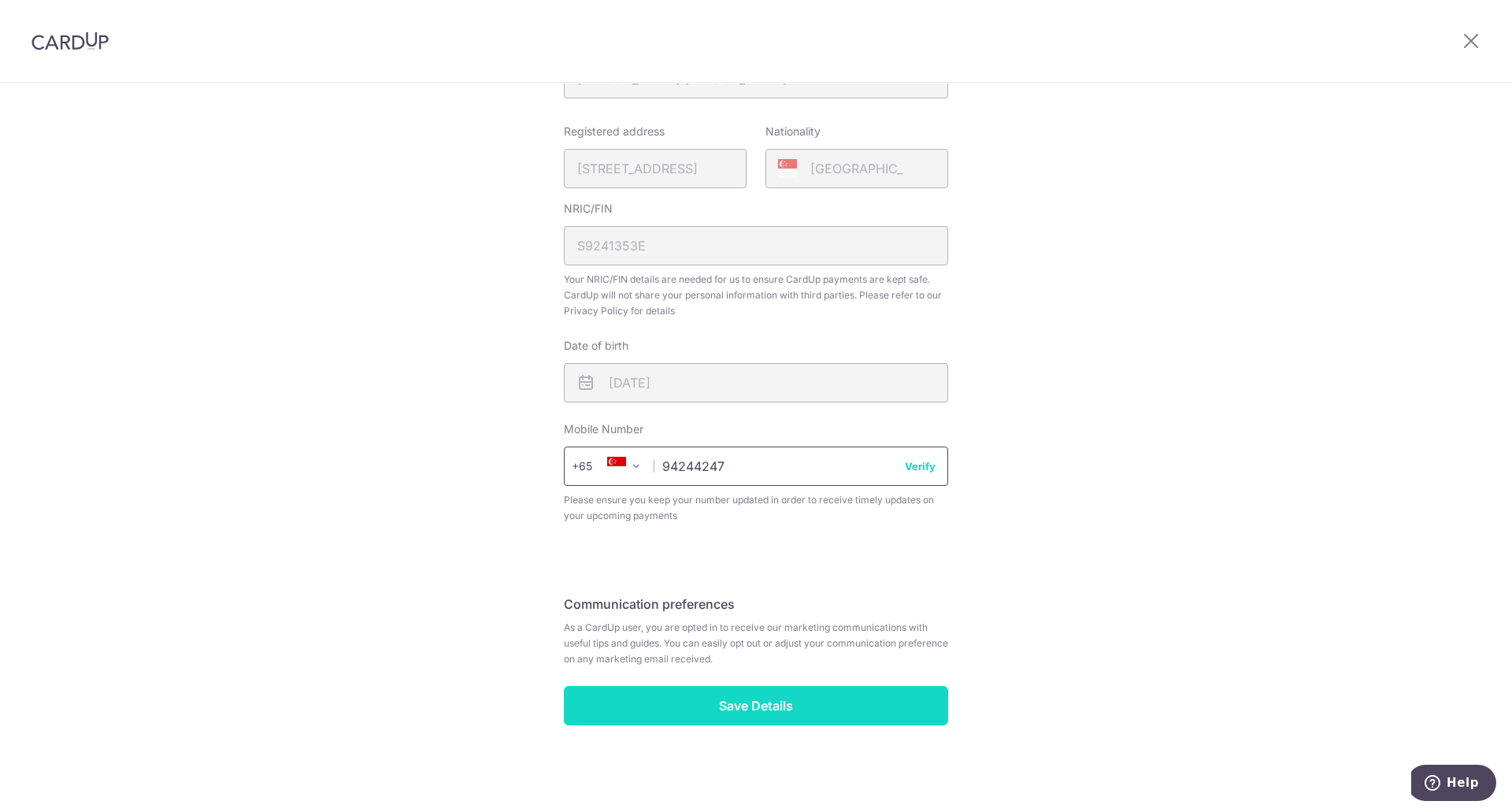
type input "94244247"
click at [711, 688] on input "Save Details" at bounding box center [756, 705] width 384 height 40
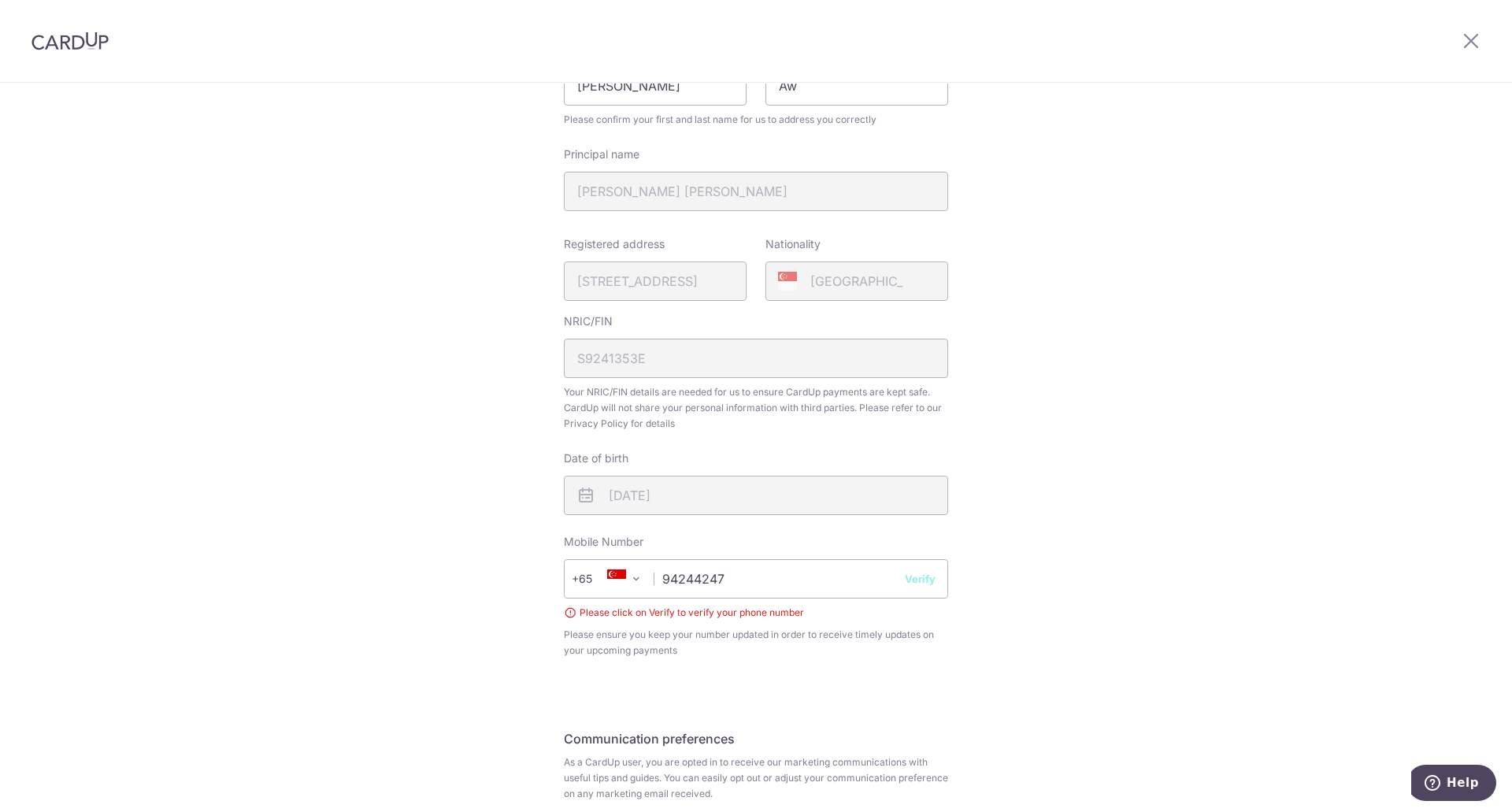
scroll to position [376, 0]
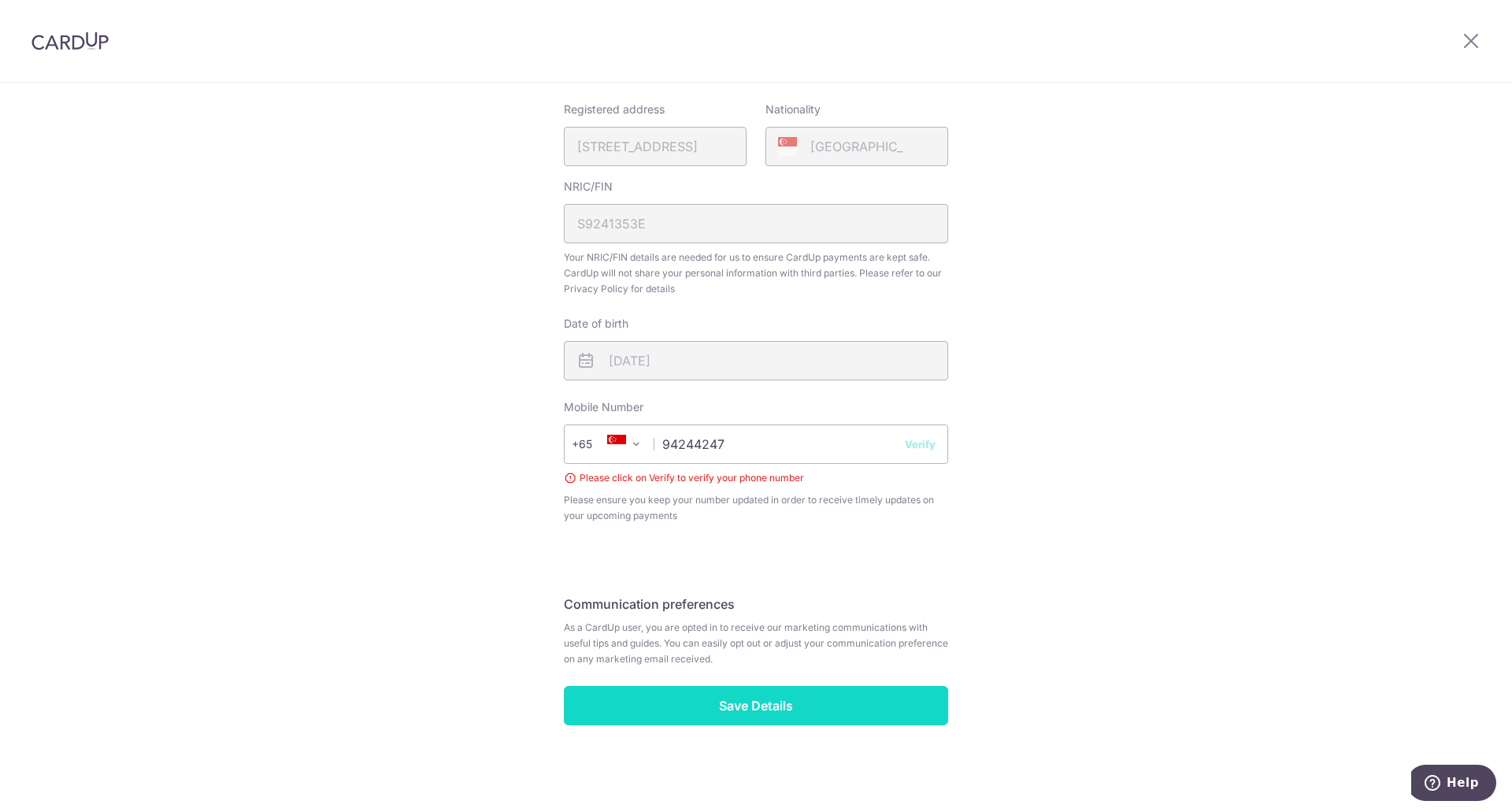
click at [745, 701] on input "Save Details" at bounding box center [756, 705] width 384 height 40
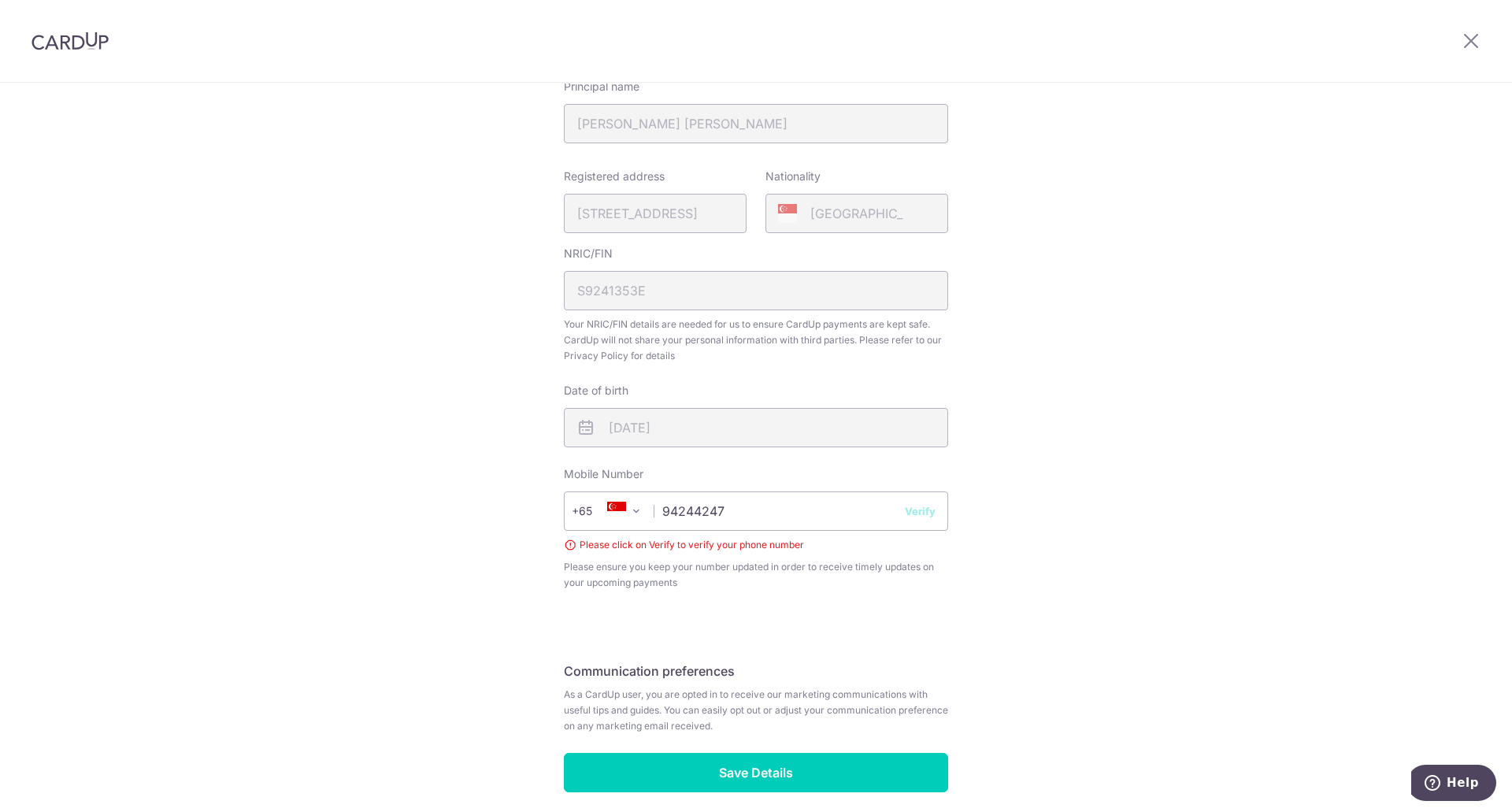
scroll to position [219, 0]
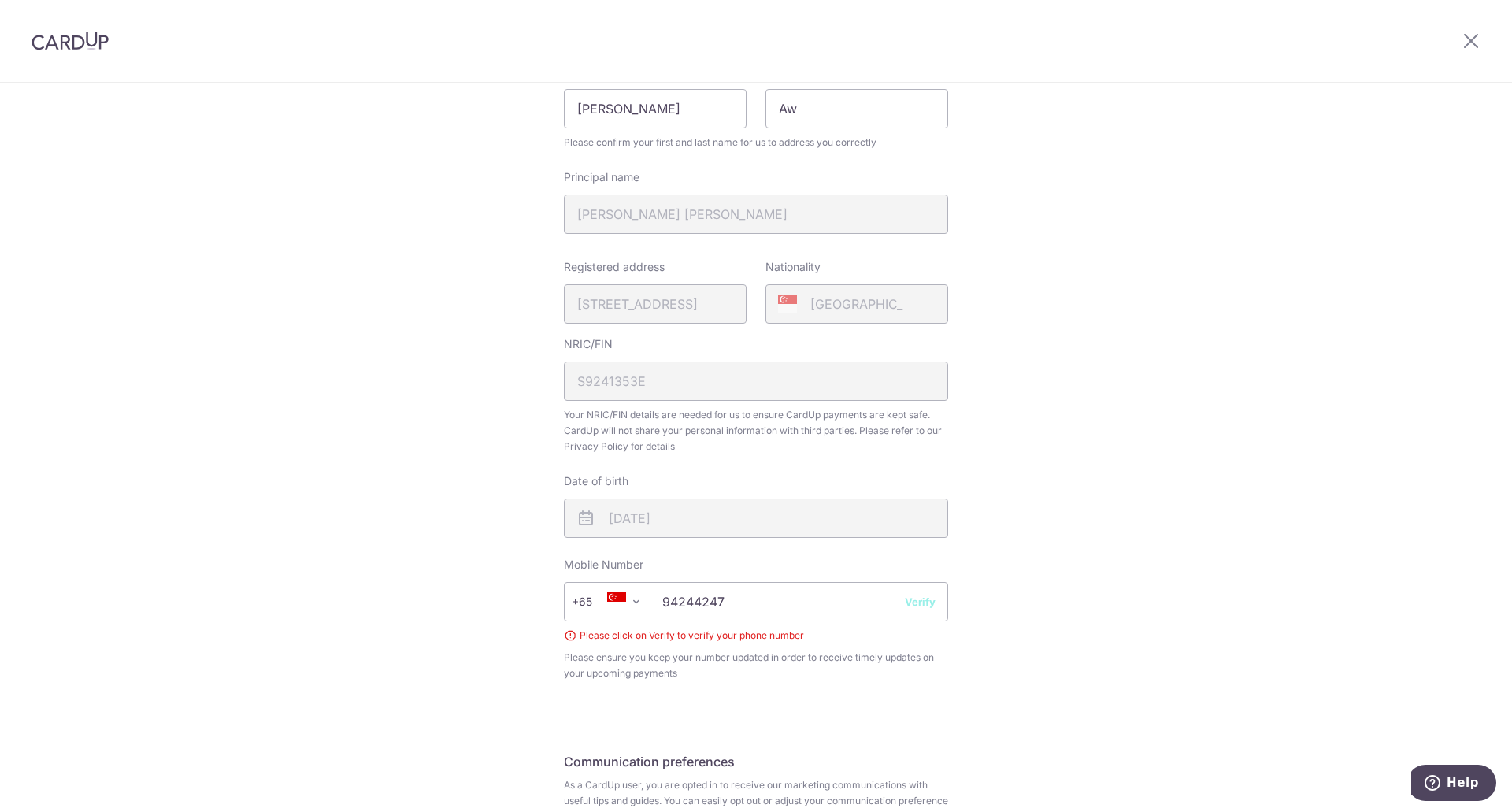
click at [912, 597] on button "Verify" at bounding box center [920, 602] width 31 height 15
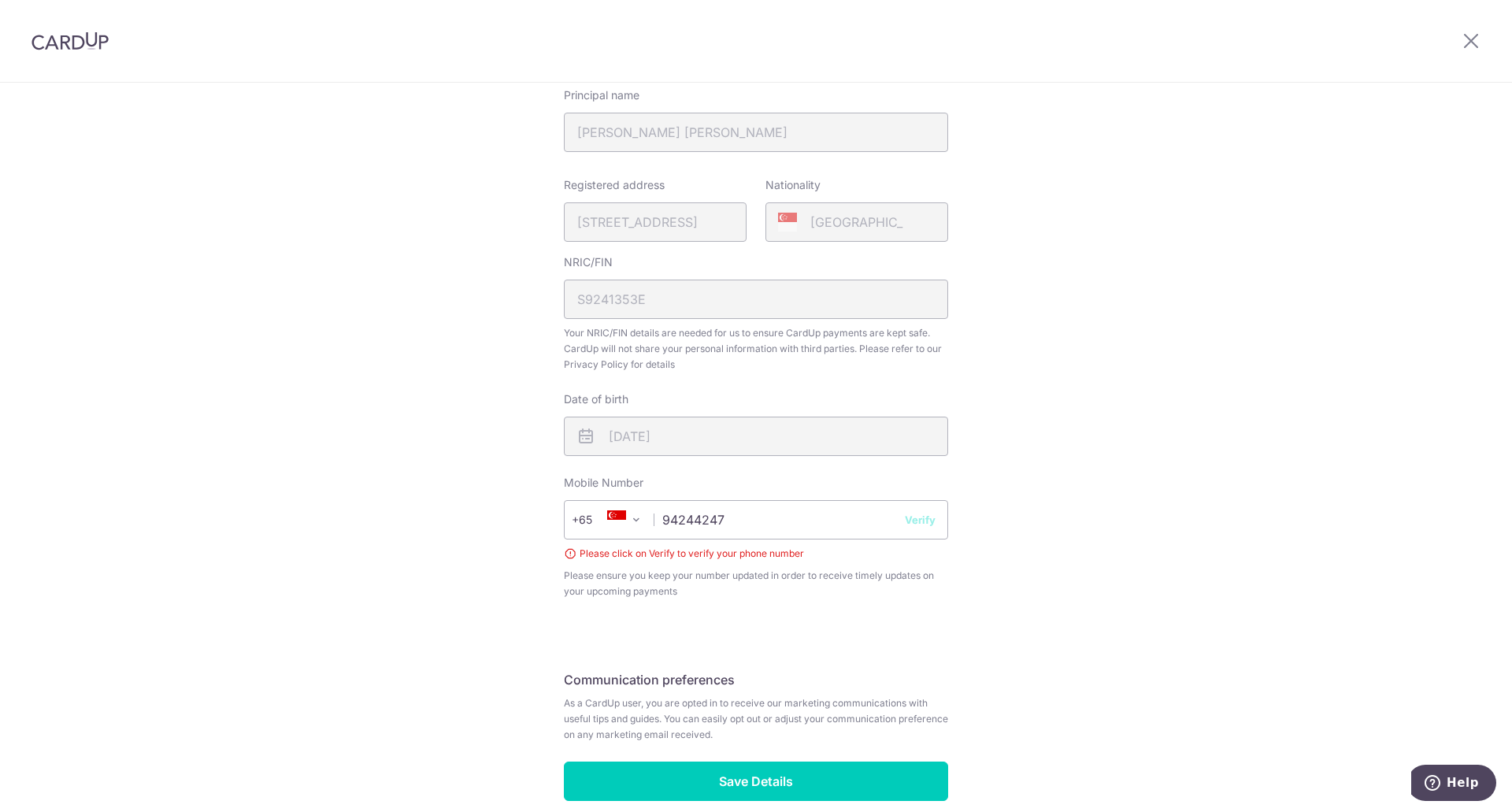
scroll to position [376, 0]
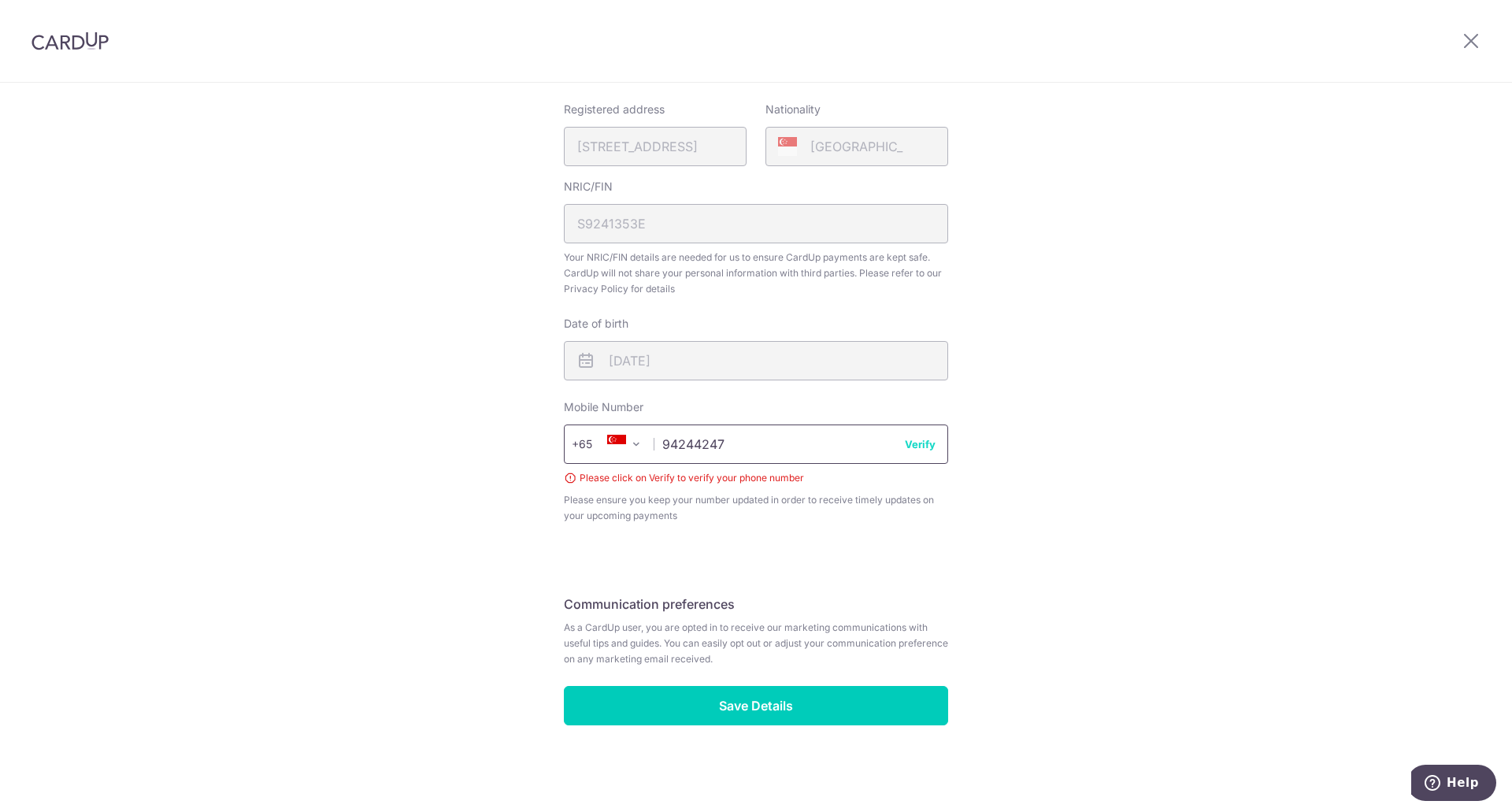
click at [803, 448] on input "94244247" at bounding box center [756, 444] width 384 height 40
click at [904, 445] on button "Verify" at bounding box center [920, 444] width 31 height 15
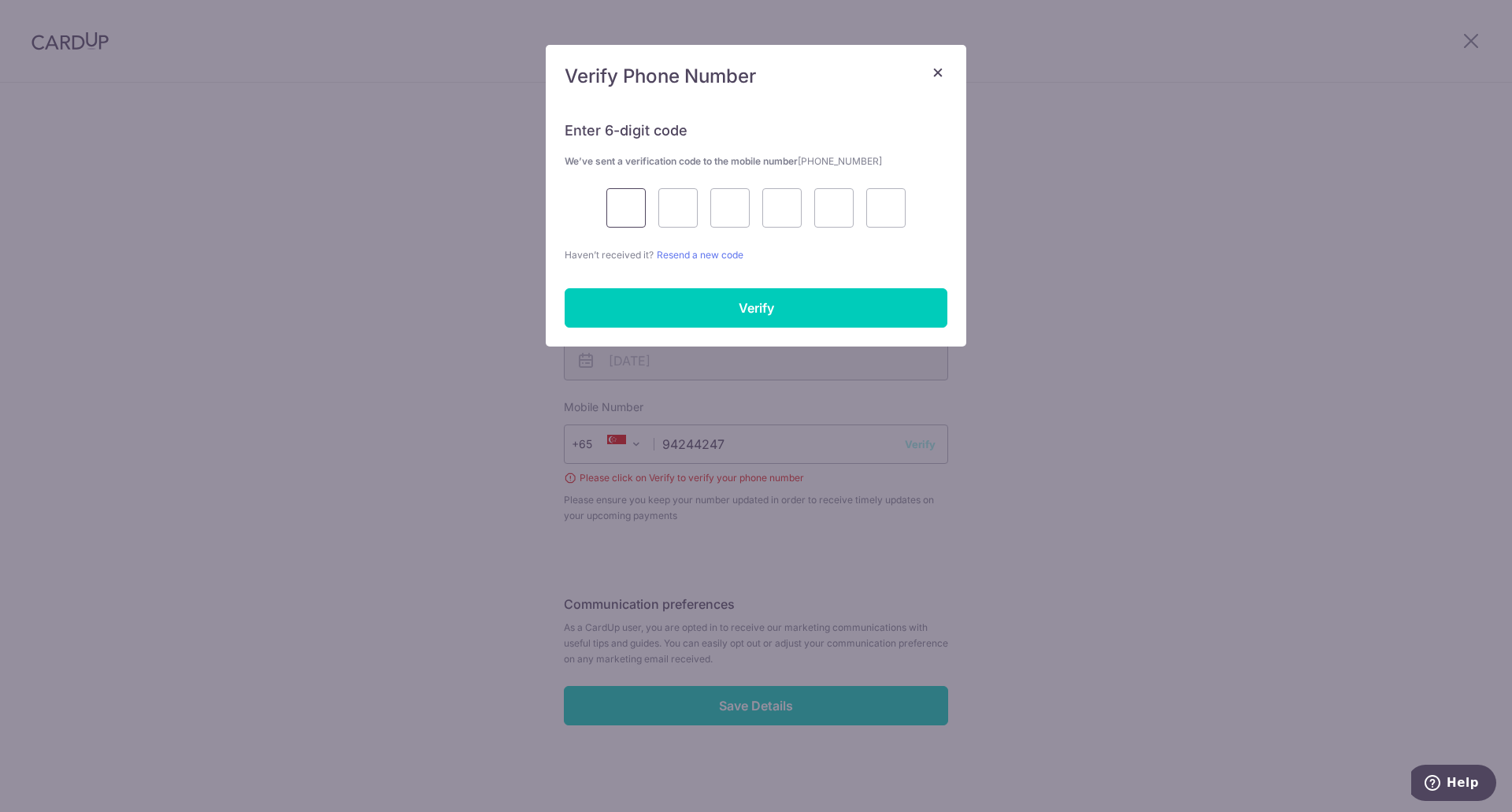
click at [627, 216] on input "text" at bounding box center [626, 207] width 40 height 40
type input "9"
type input "3"
type input "4"
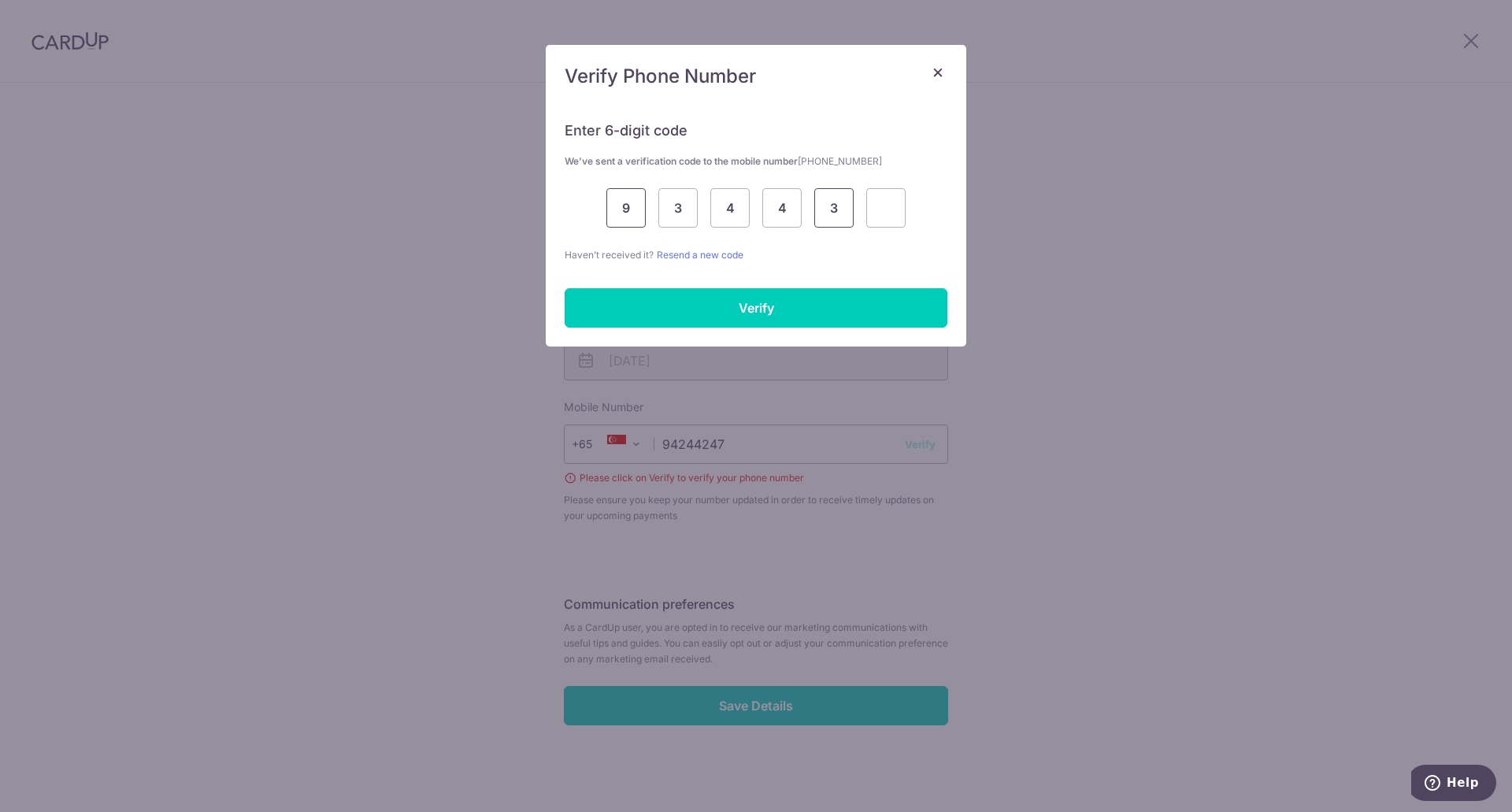
type input "3"
type input "1"
click at [634, 318] on input "Verify" at bounding box center [755, 308] width 383 height 40
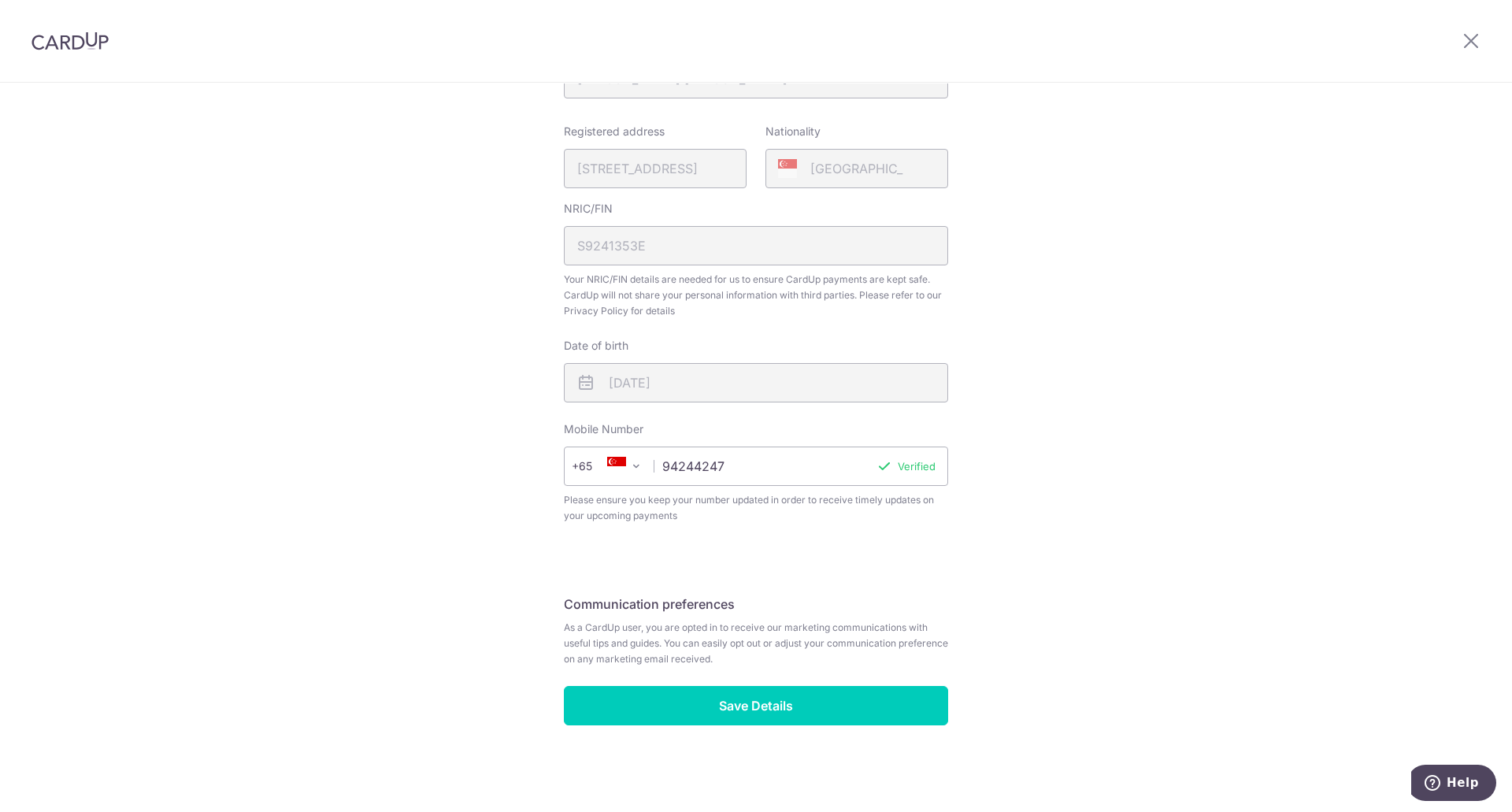
scroll to position [354, 0]
click at [831, 697] on input "Save Details" at bounding box center [756, 705] width 384 height 40
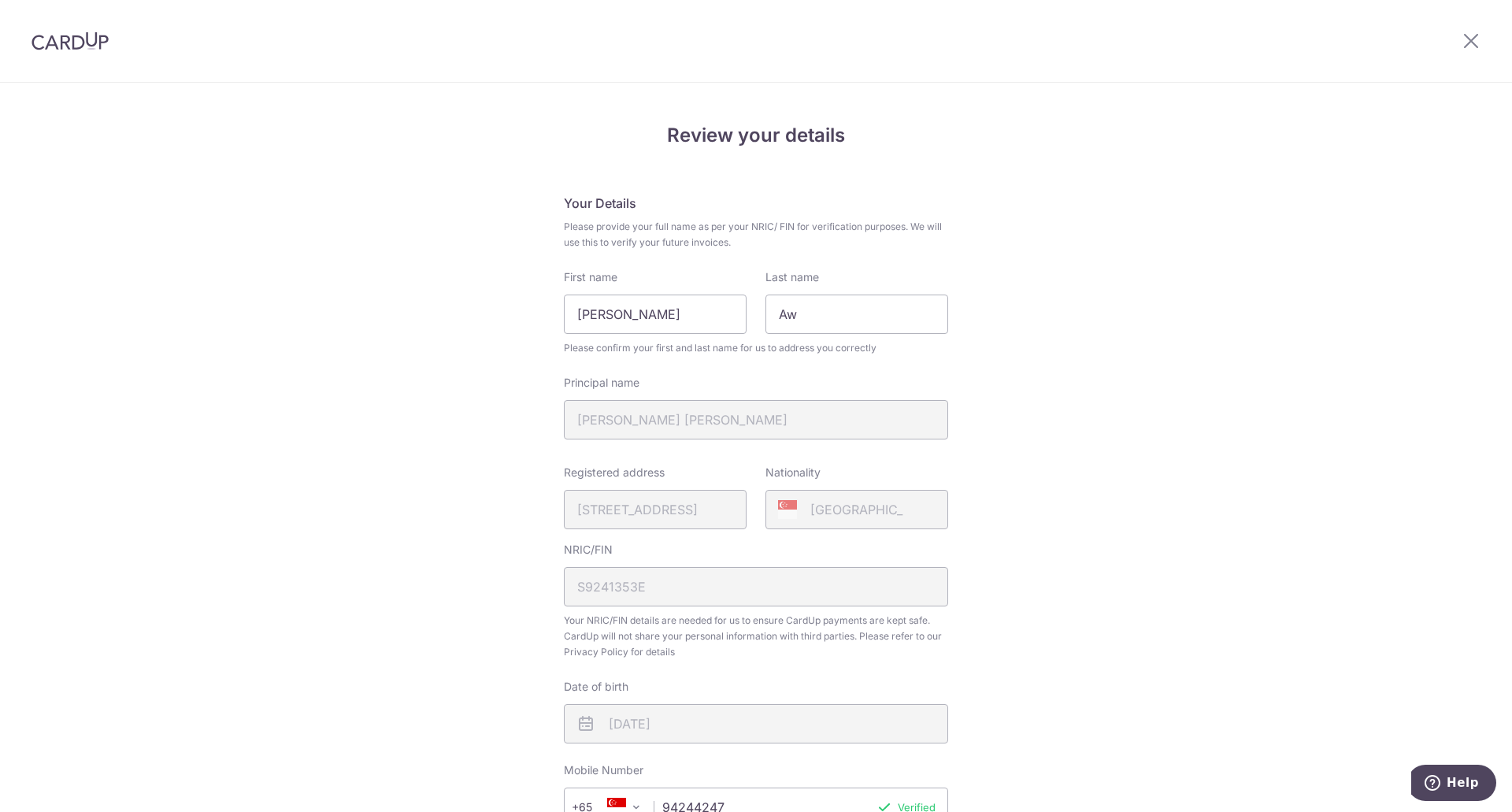
scroll to position [0, 0]
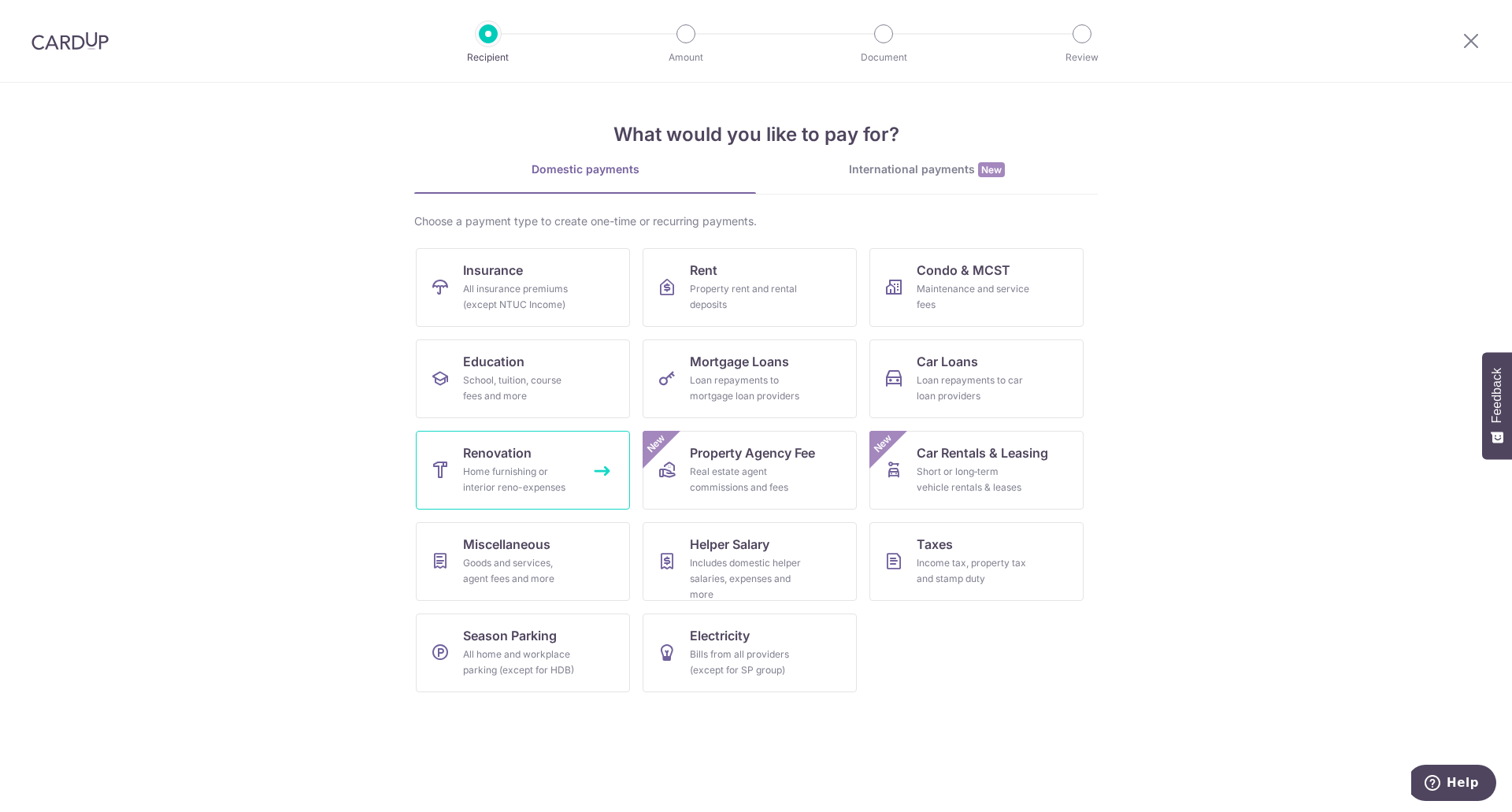
click at [532, 460] on link "Renovation Home furnishing or interior reno-expenses" at bounding box center [523, 471] width 214 height 79
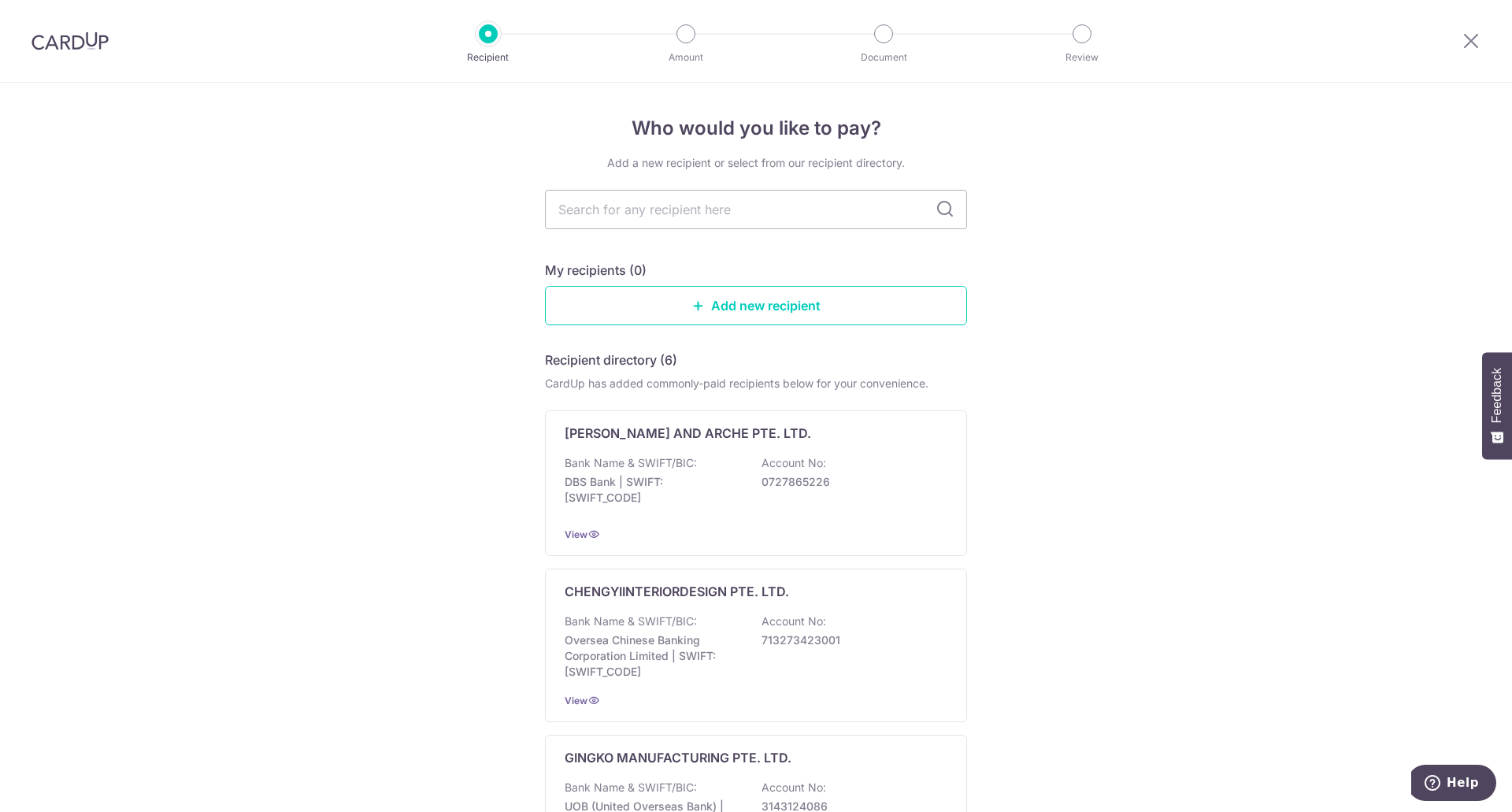
click at [574, 243] on div "Add a new recipient or select from our recipient directory. My recipients (0) A…" at bounding box center [756, 795] width 422 height 1279
click at [627, 210] on input "text" at bounding box center [756, 209] width 422 height 40
type input "winispray"
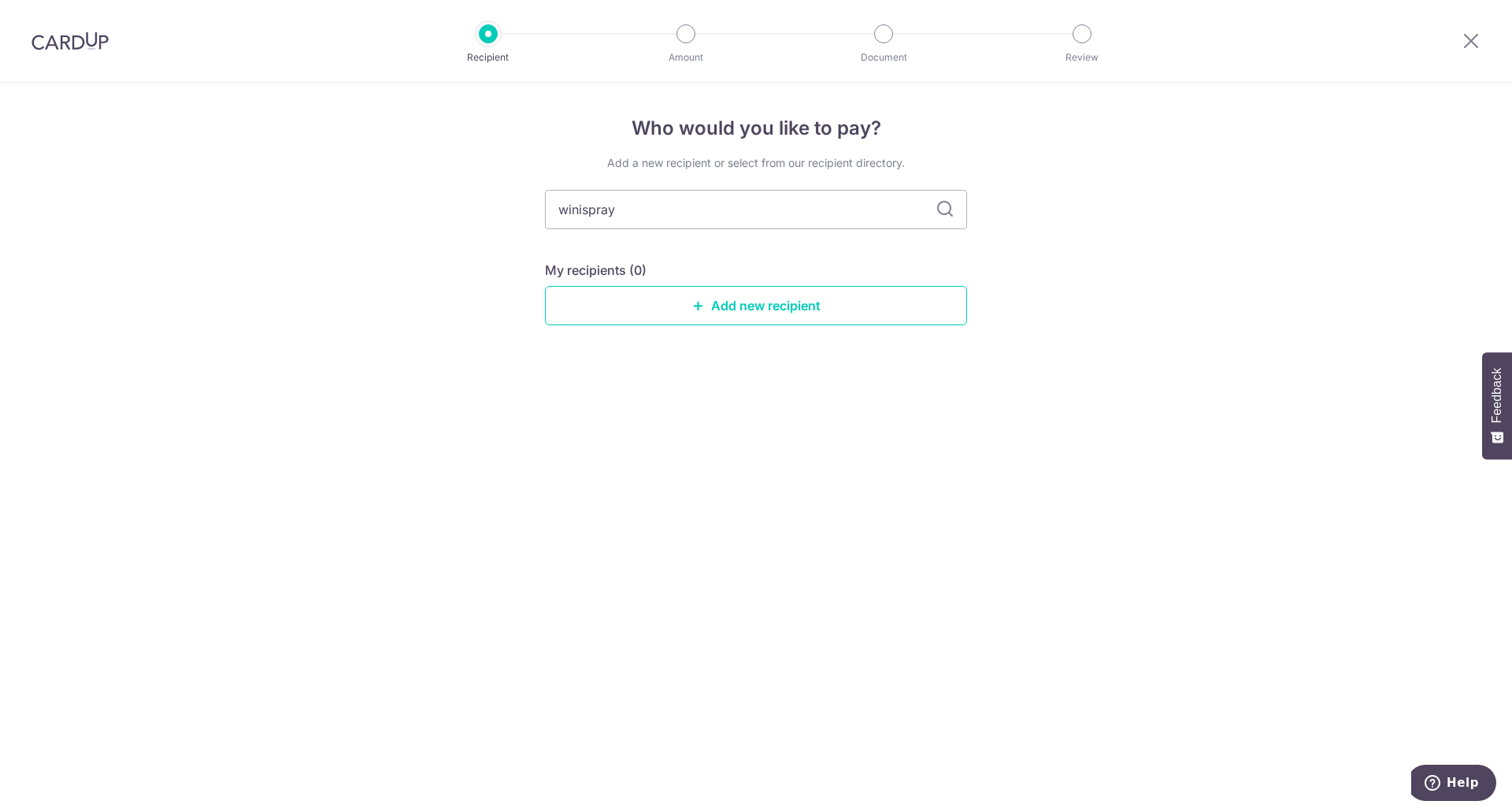
drag, startPoint x: 728, startPoint y: 213, endPoint x: 365, endPoint y: 213, distance: 363.0
click at [365, 213] on div "Who would you like to pay? Add a new recipient or select from our recipient dir…" at bounding box center [756, 447] width 1512 height 729
type input "fiftyseven"
click at [816, 252] on div "Add a new recipient or select from our recipient directory. fiftyseven My recip…" at bounding box center [756, 253] width 422 height 196
click at [764, 215] on input "fiftyseven" at bounding box center [756, 209] width 422 height 40
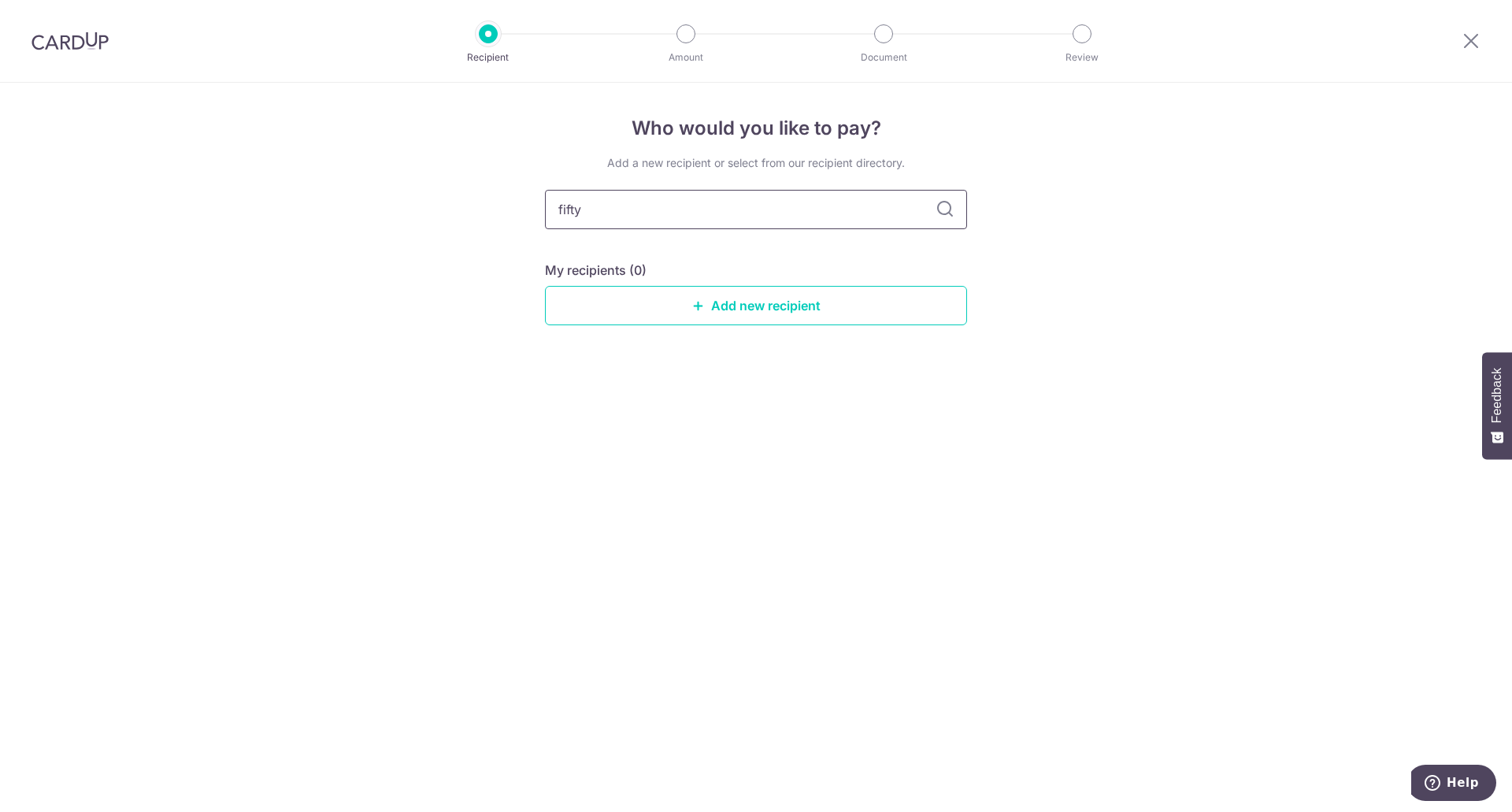
type input "fifty"
type input "f"
click at [1131, 307] on div "Who would you like to pay? Add a new recipient or select from our recipient dir…" at bounding box center [756, 447] width 1512 height 729
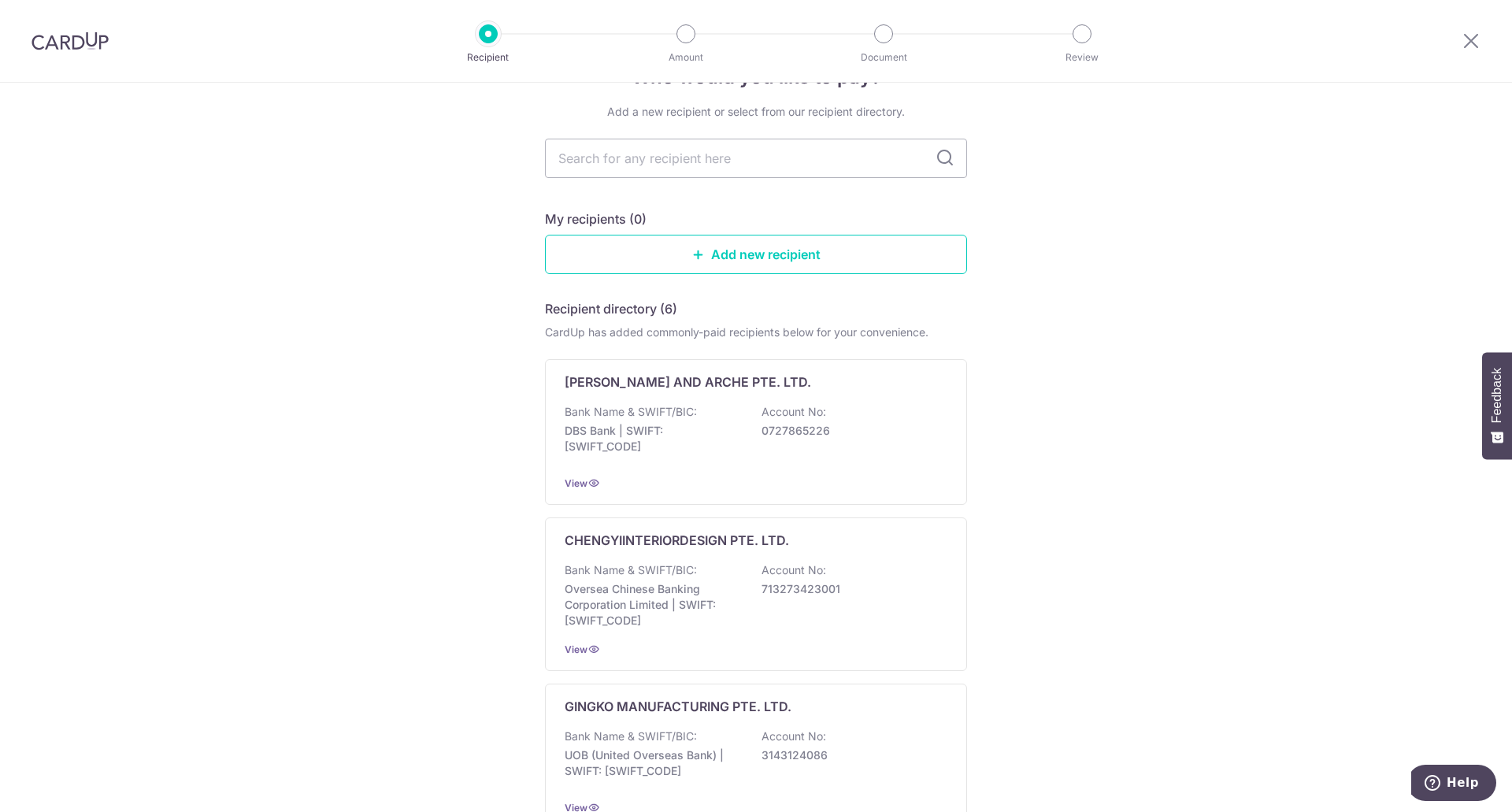
scroll to position [79, 0]
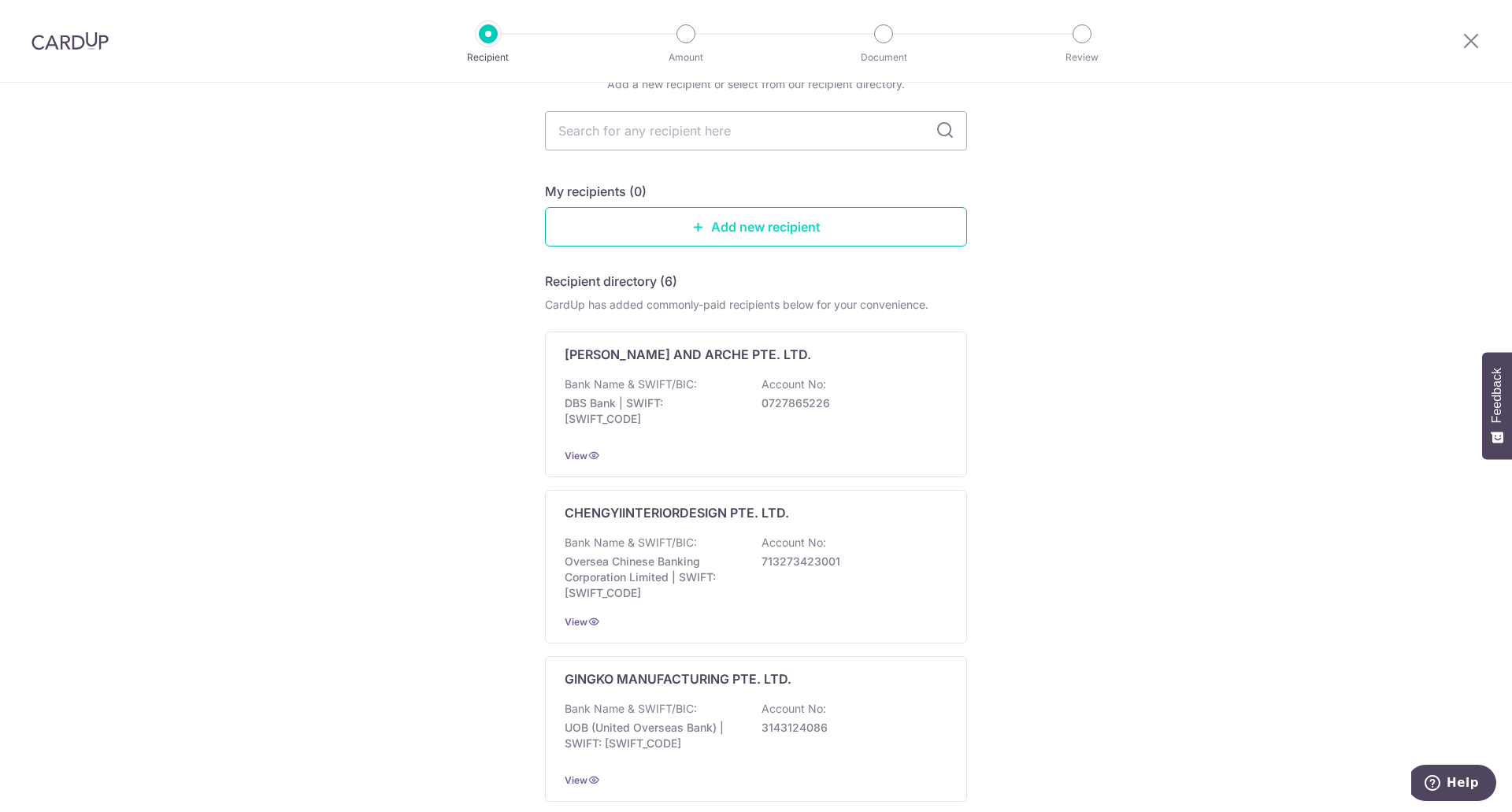
click at [684, 235] on link "Add new recipient" at bounding box center [756, 227] width 422 height 40
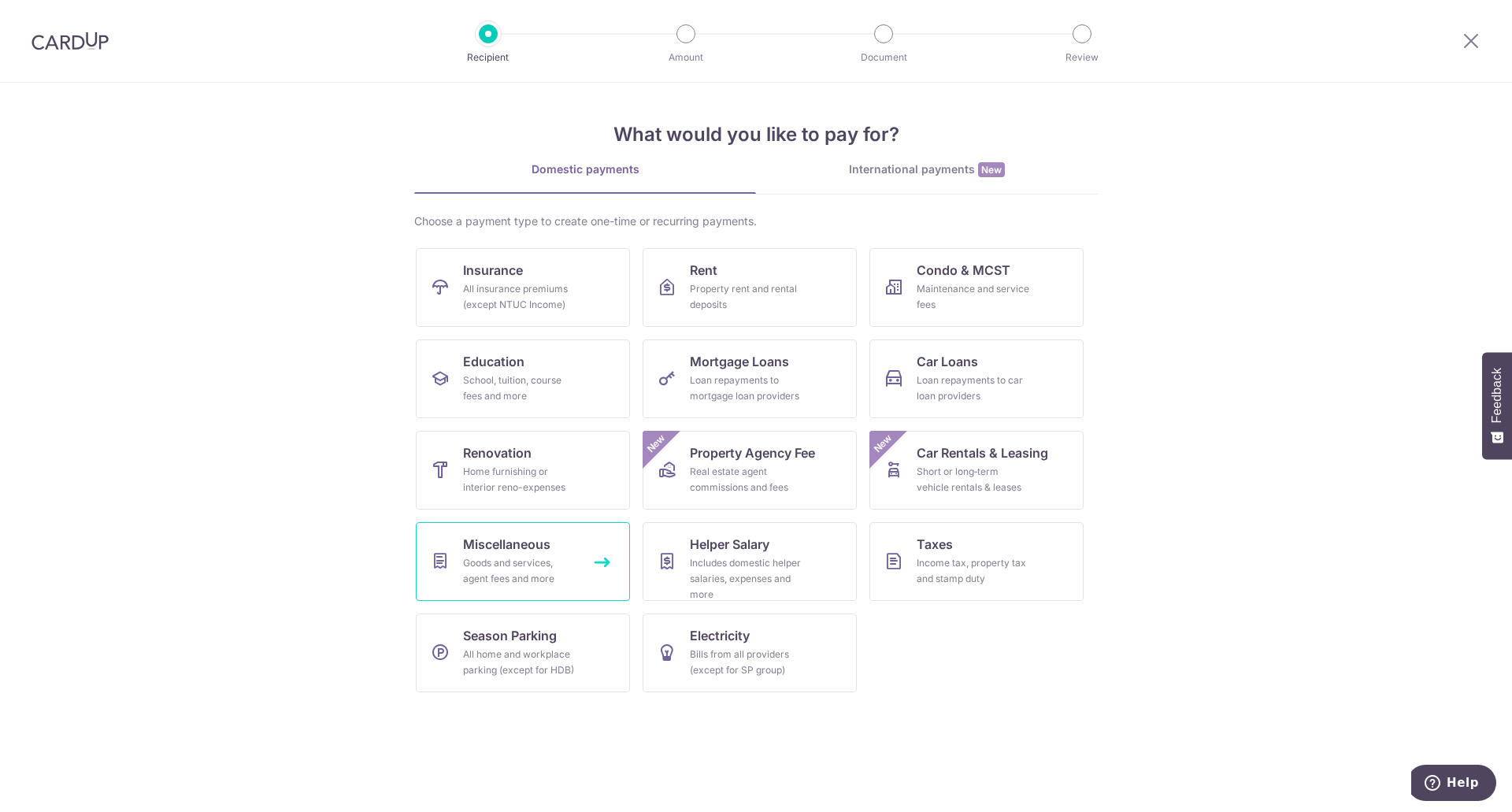
click at [545, 552] on span "Miscellaneous" at bounding box center [506, 544] width 88 height 19
click at [539, 469] on div "Home furnishing or interior reno-expenses" at bounding box center [520, 479] width 114 height 32
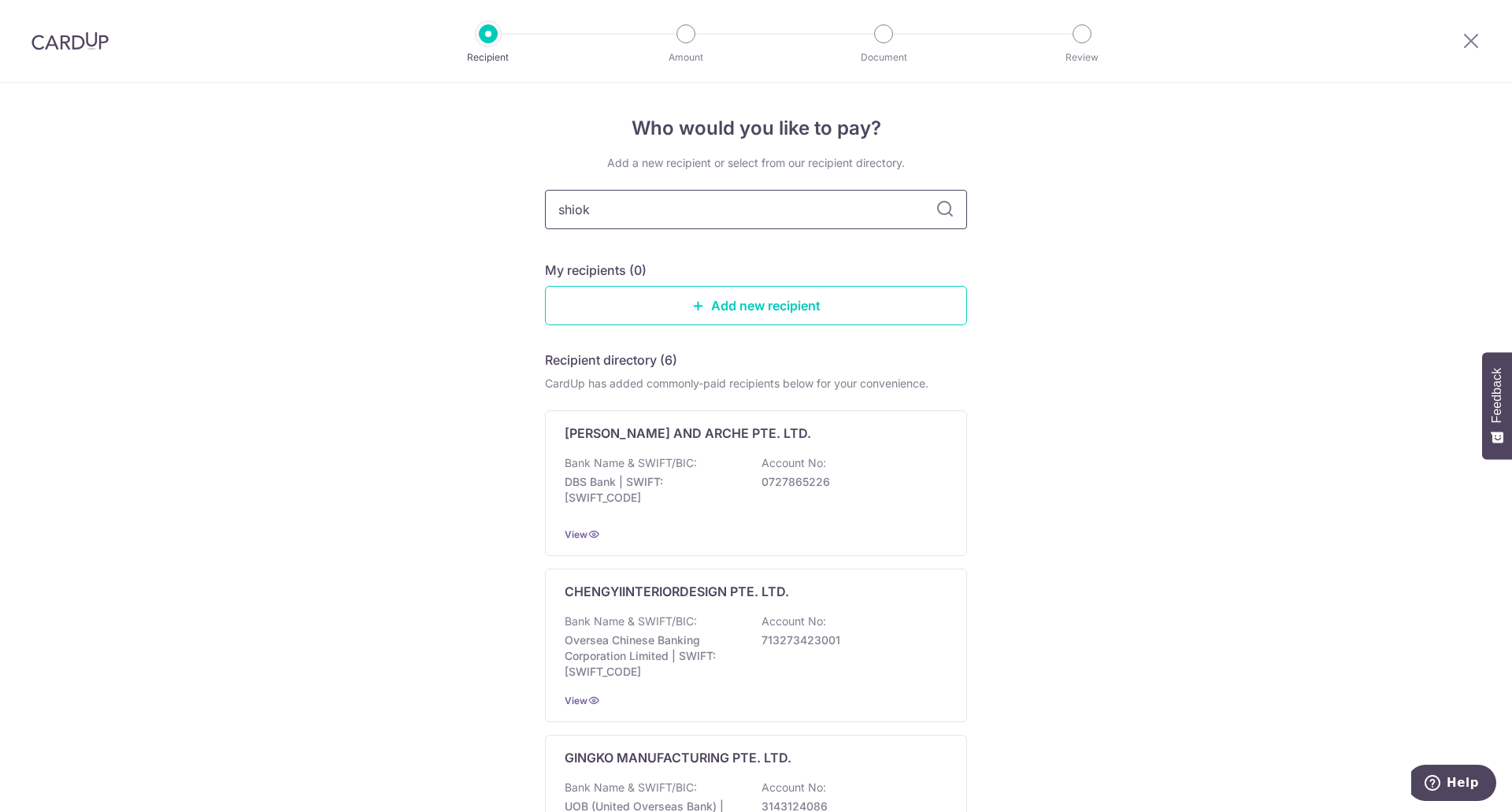
type input "shiok"
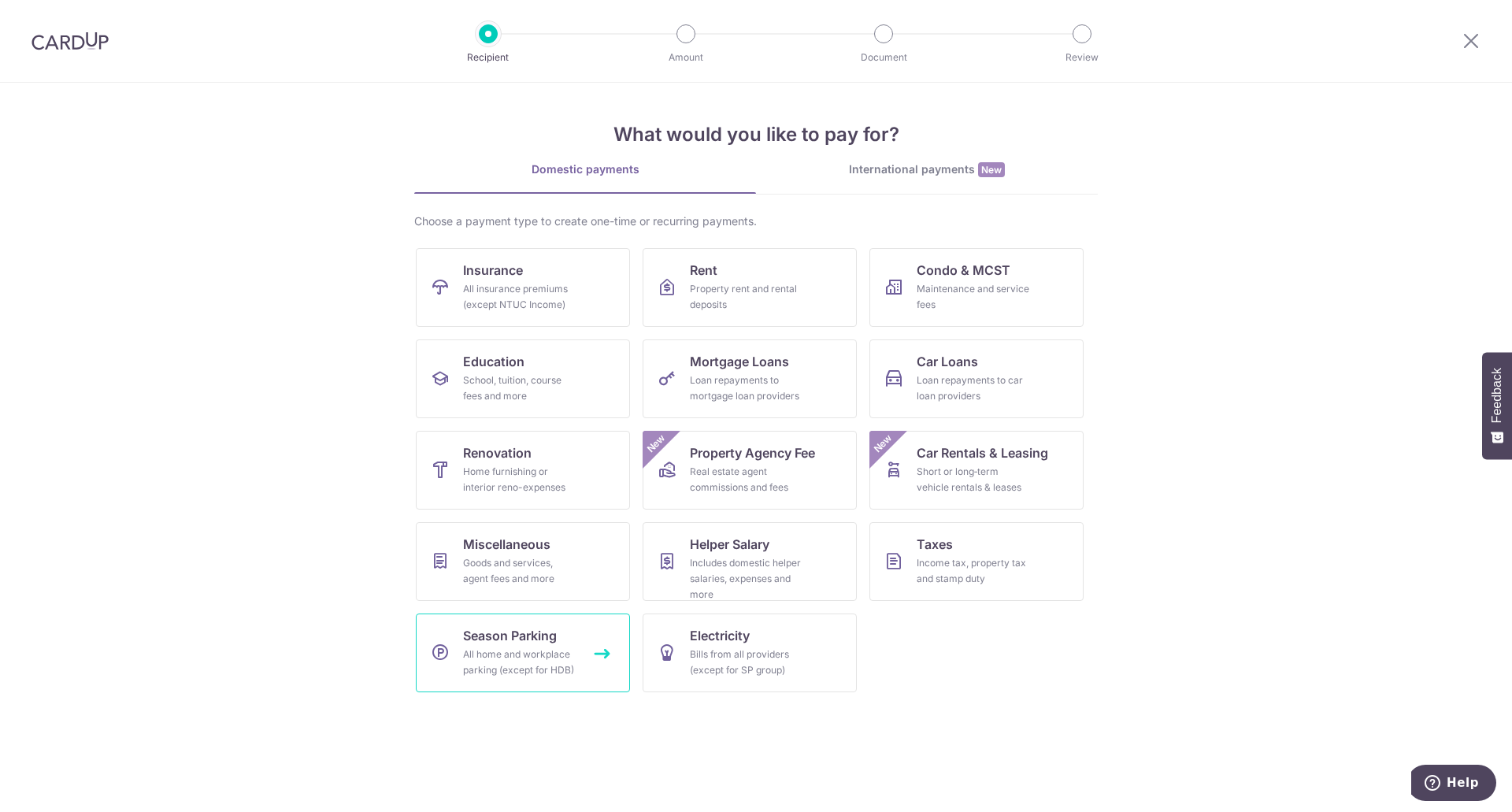
click at [517, 653] on div "All home and workplace parking (except for HDB)" at bounding box center [520, 662] width 114 height 32
click at [466, 568] on div "Goods and services, agent fees and more" at bounding box center [520, 571] width 114 height 32
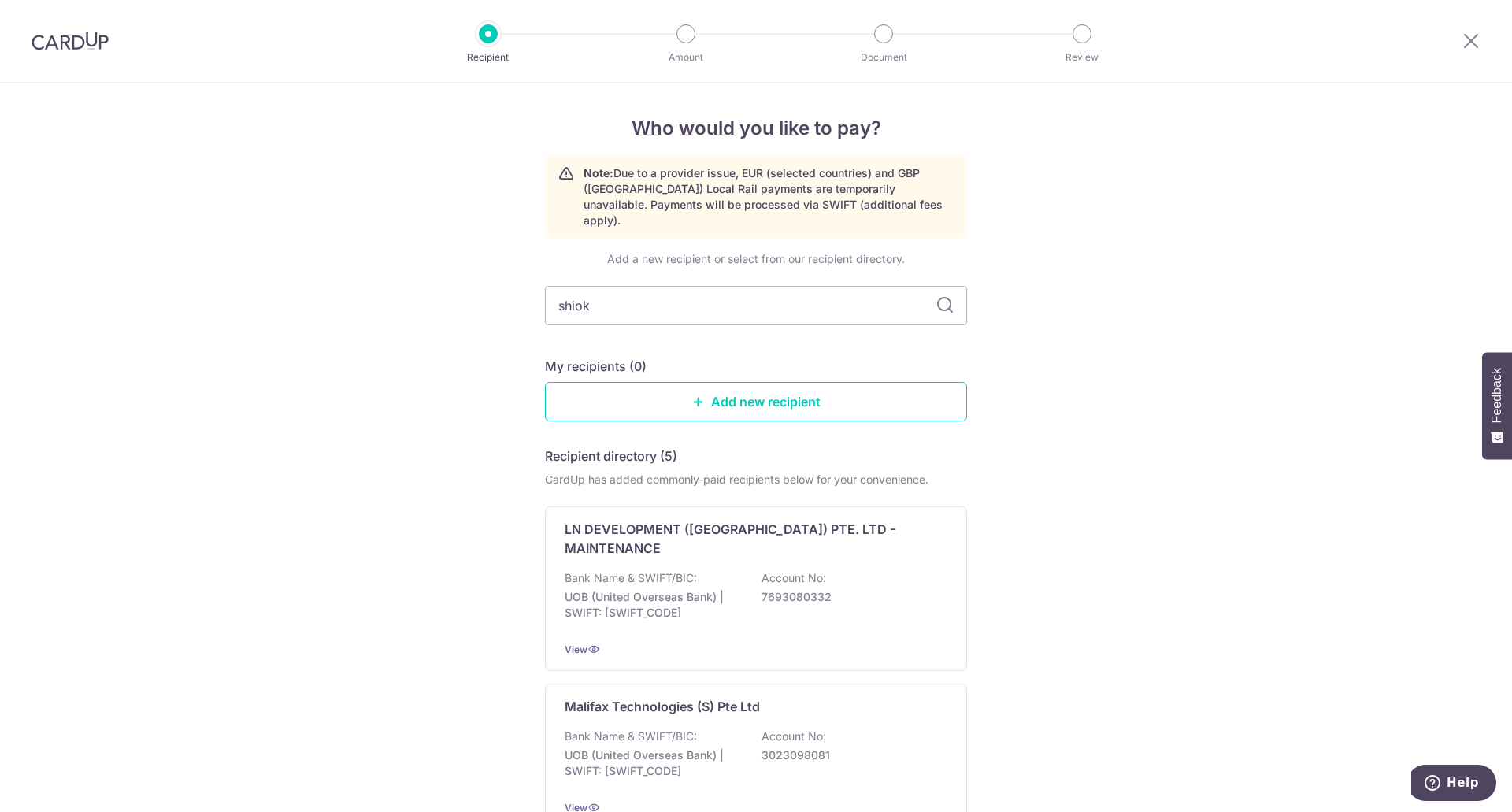
type input "shiok"
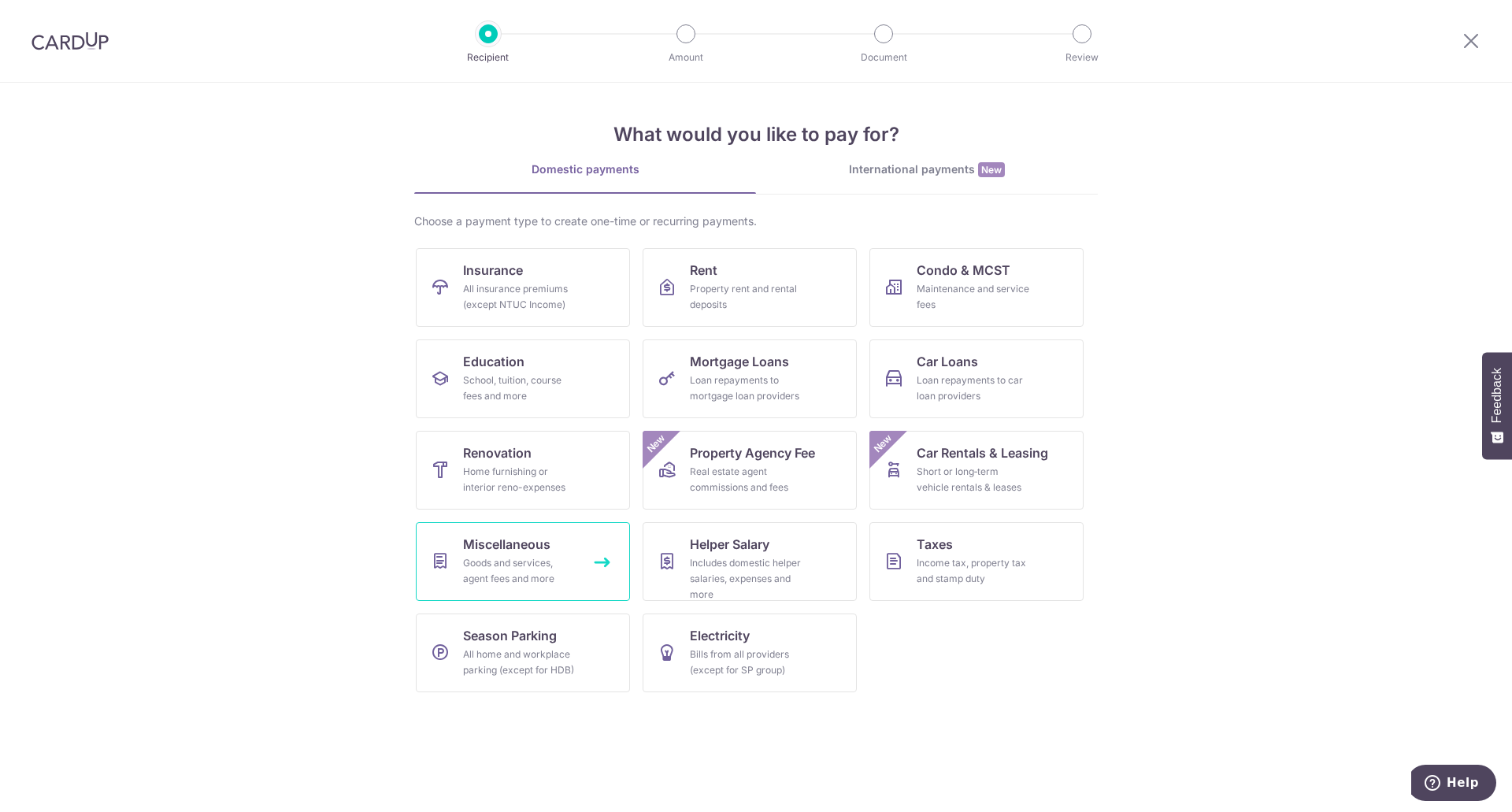
click at [462, 572] on link "Miscellaneous Goods and services, agent fees and more" at bounding box center [523, 561] width 214 height 79
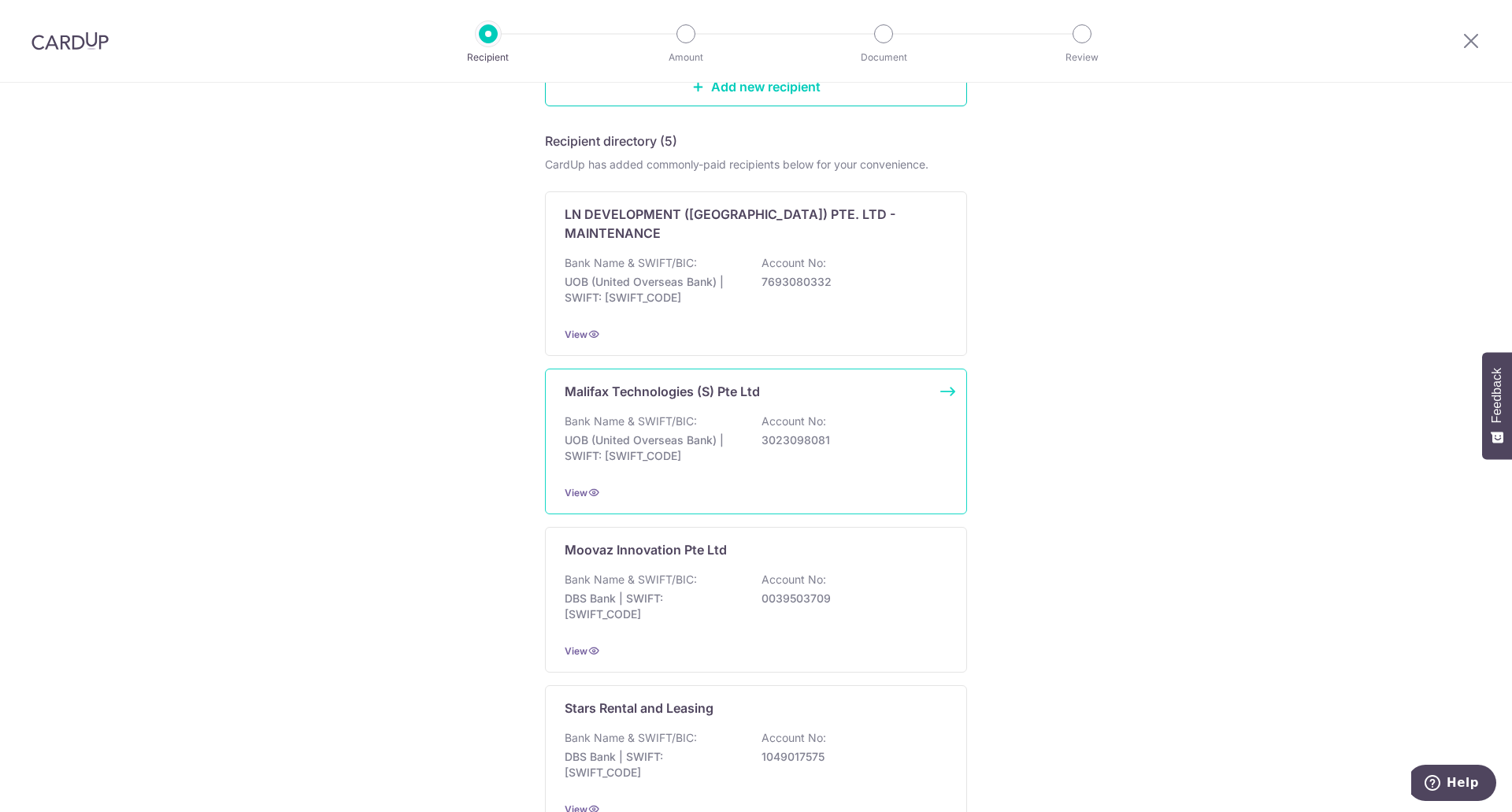
scroll to position [603, 0]
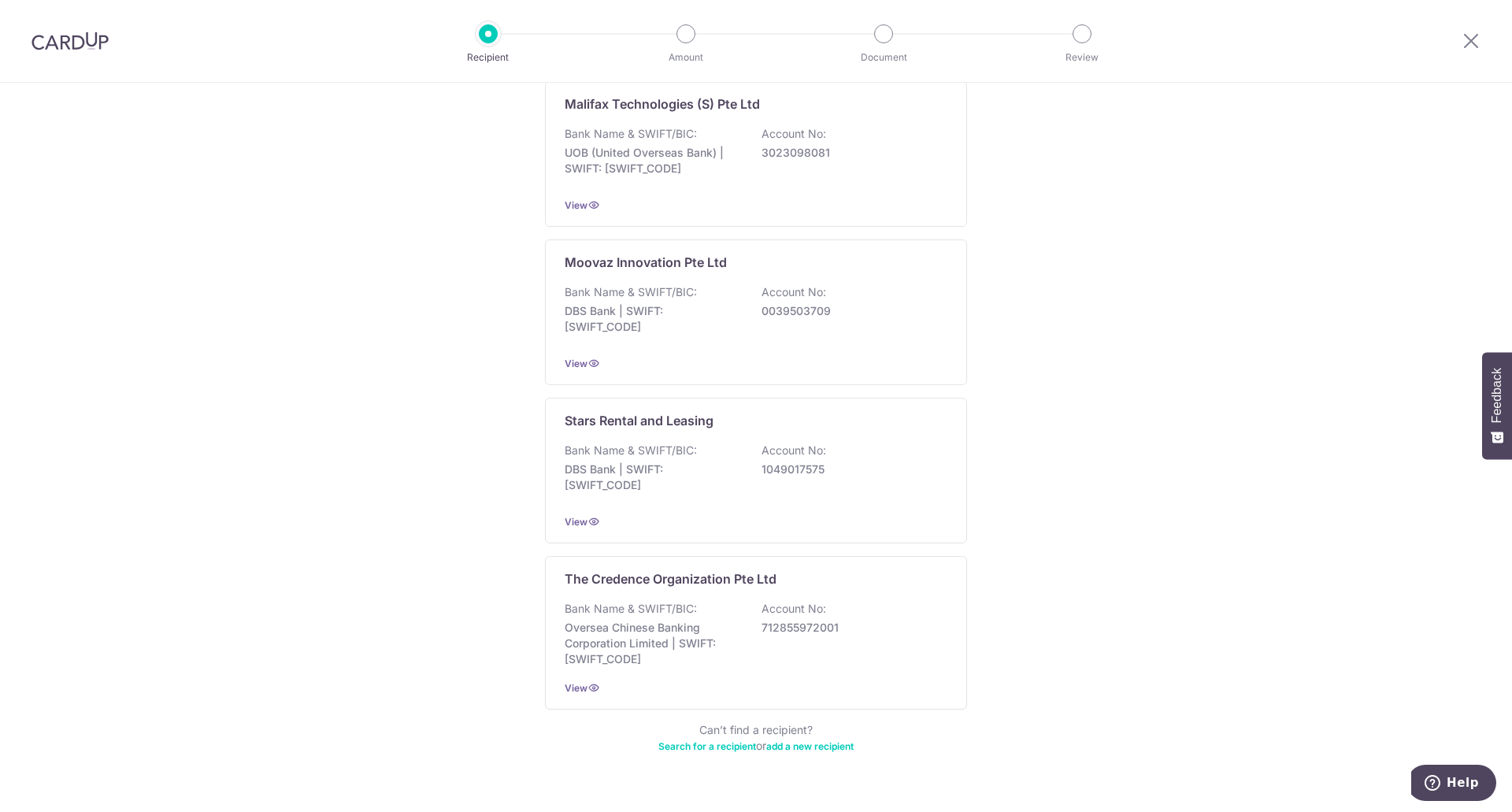
click at [664, 741] on link "Search for a recipient" at bounding box center [707, 746] width 97 height 12
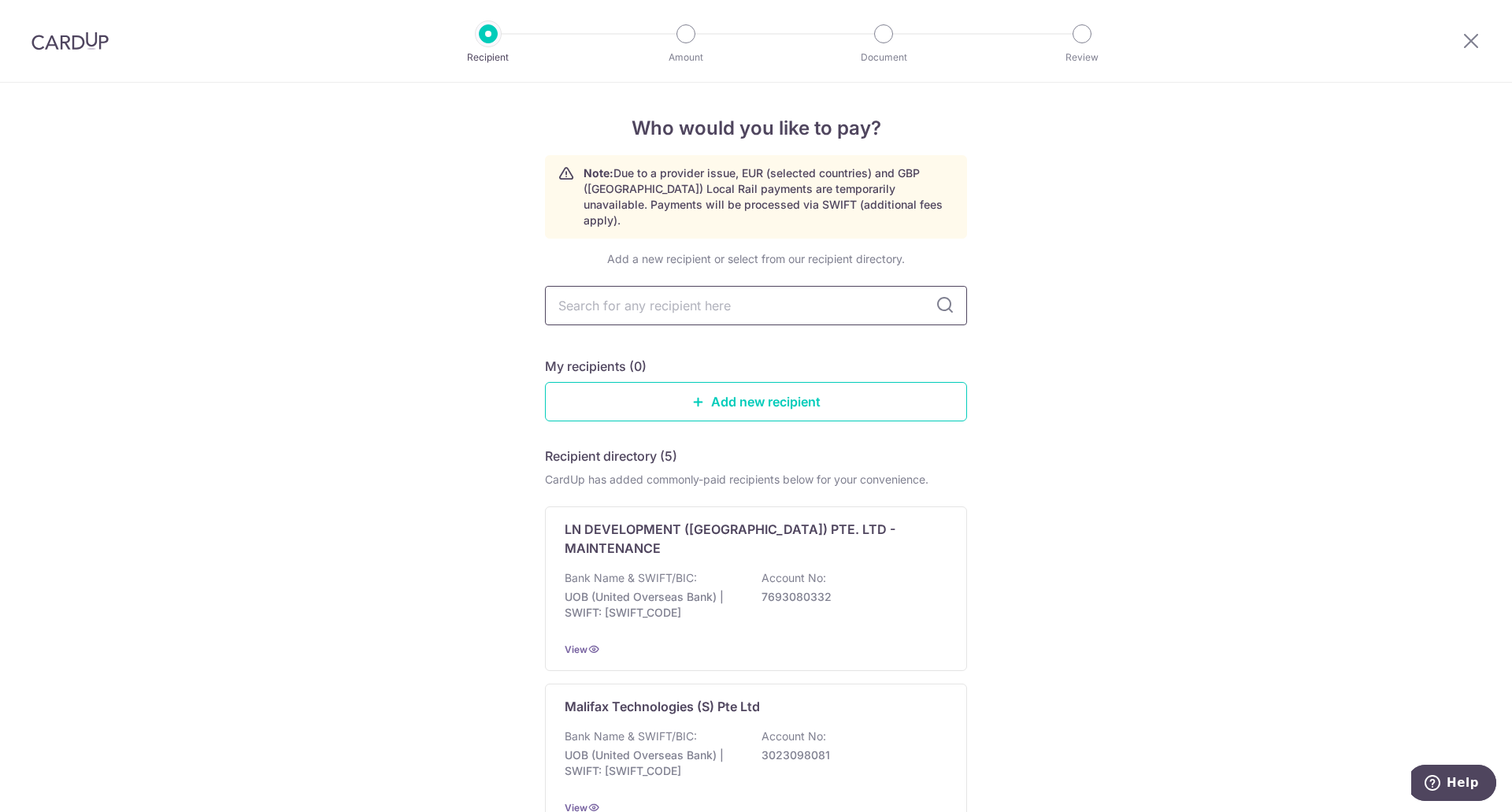
click at [603, 298] on input "text" at bounding box center [756, 305] width 422 height 40
type input "s"
type input "shiok lighting"
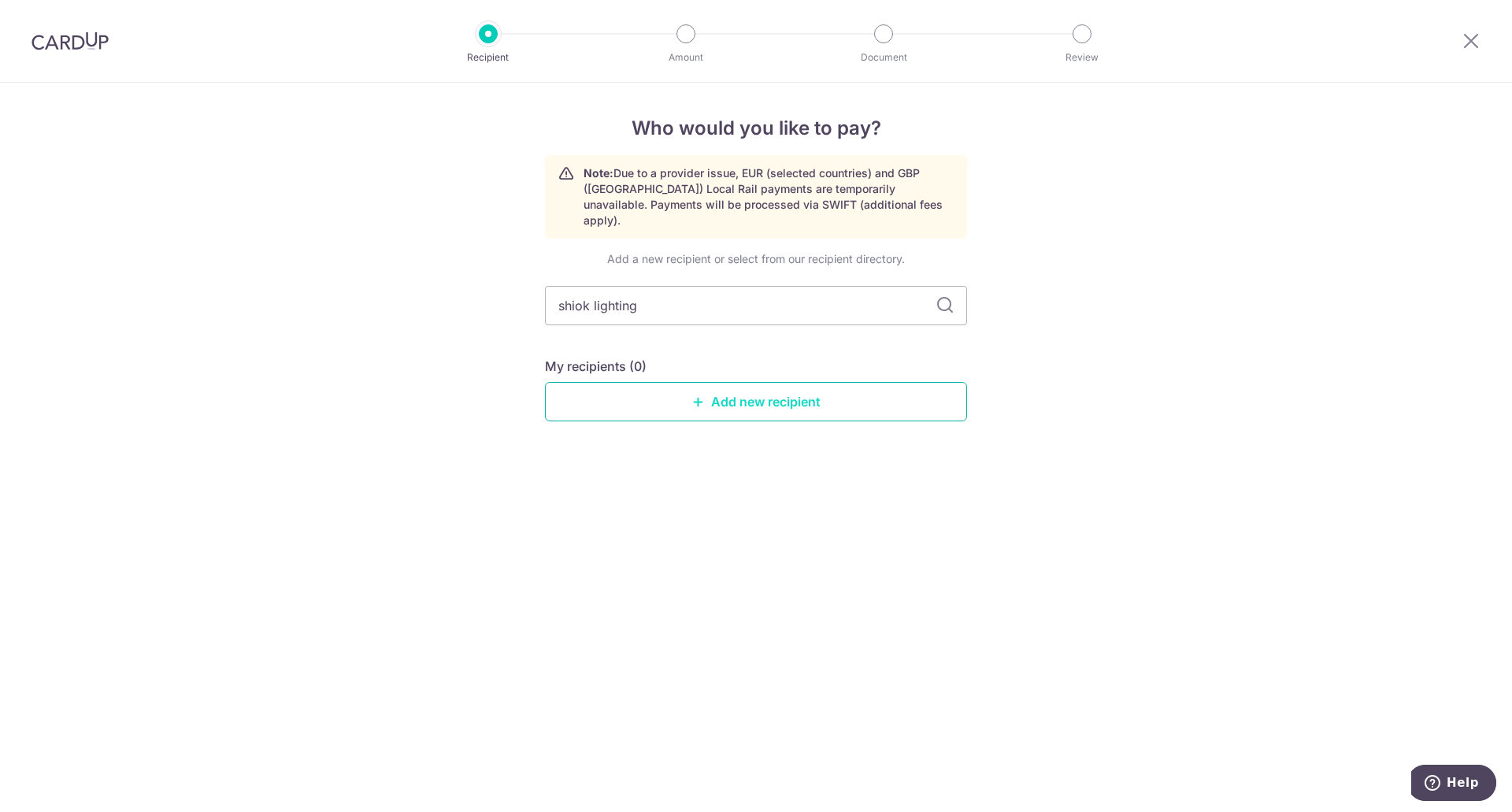
click at [708, 382] on link "Add new recipient" at bounding box center [756, 401] width 422 height 40
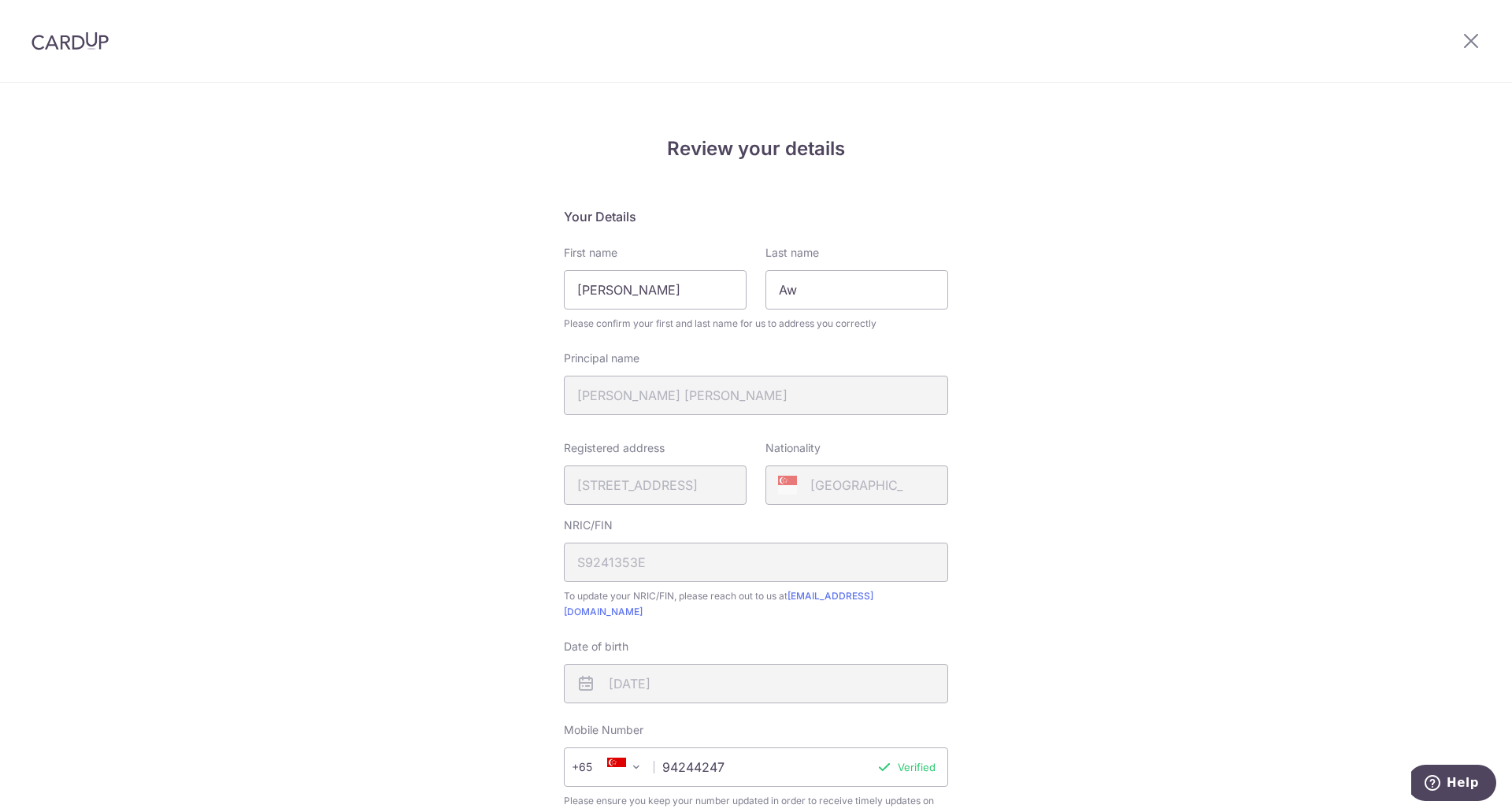
click at [1480, 40] on div at bounding box center [1471, 41] width 82 height 82
click at [1471, 37] on icon at bounding box center [1472, 41] width 19 height 19
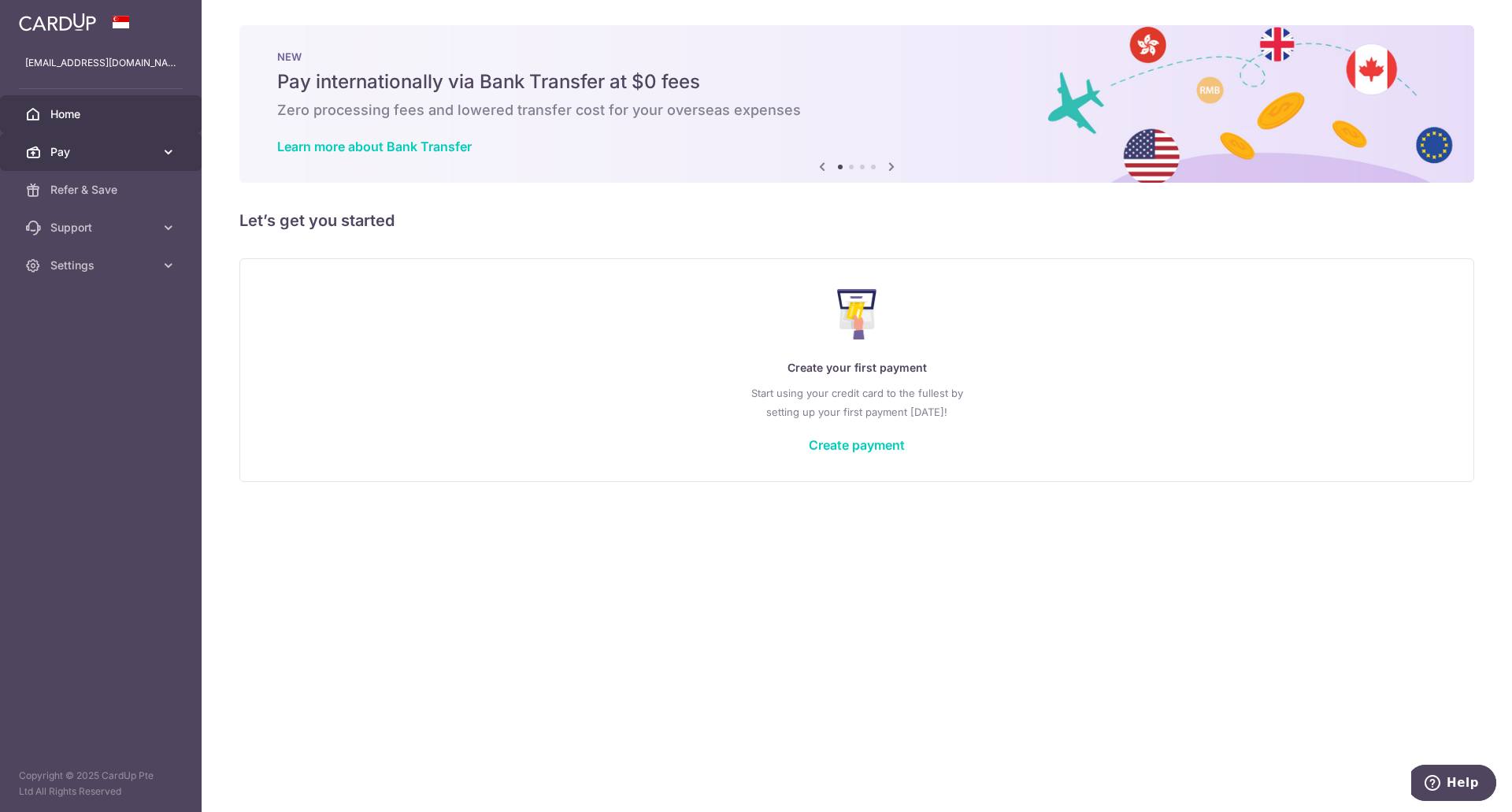
click at [135, 153] on span "Pay" at bounding box center [102, 151] width 104 height 15
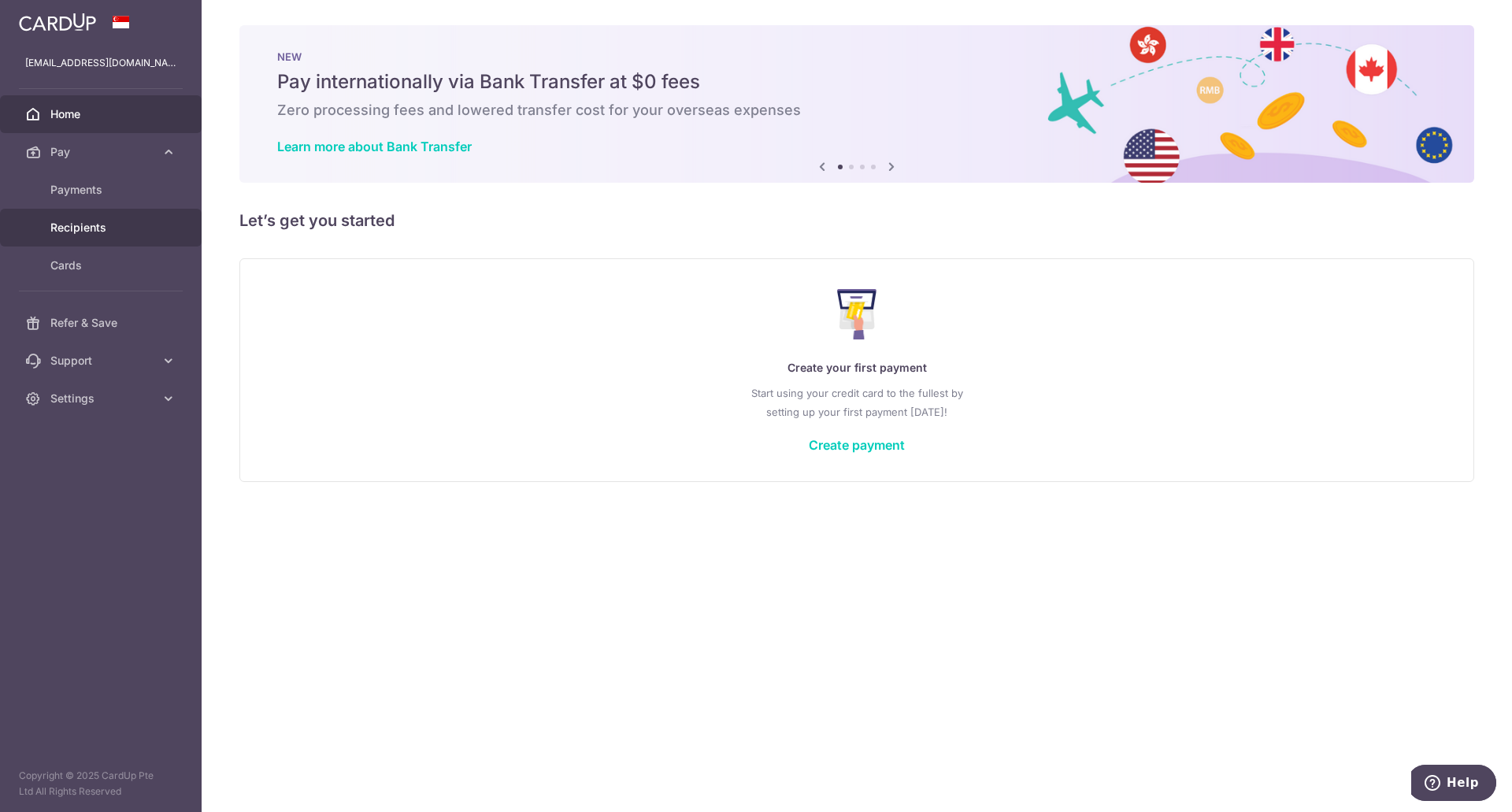
click at [132, 224] on span "Recipients" at bounding box center [102, 228] width 104 height 15
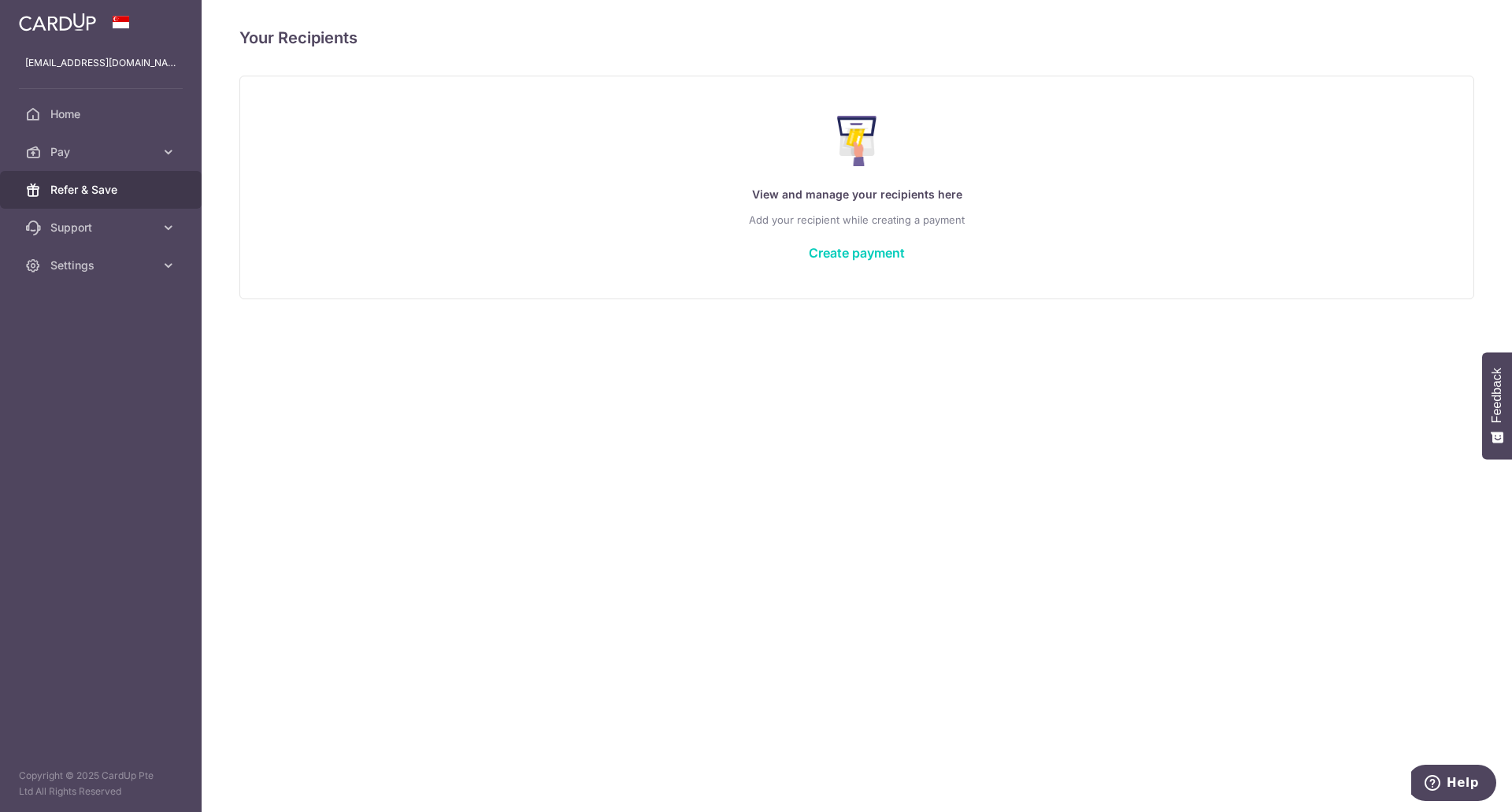
click at [130, 187] on span "Refer & Save" at bounding box center [102, 190] width 104 height 15
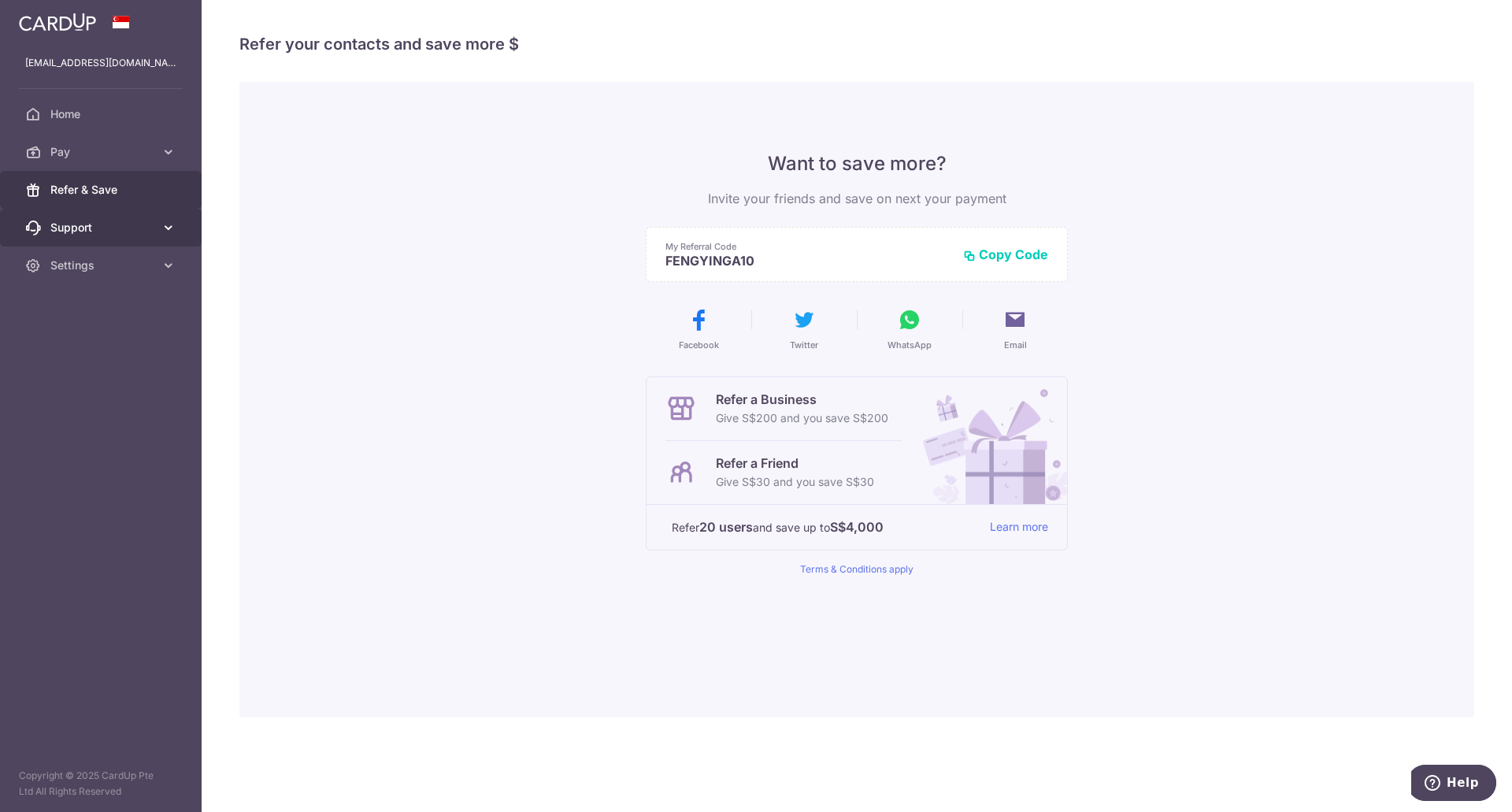
click at [125, 220] on span "Support" at bounding box center [102, 228] width 104 height 15
click at [105, 276] on link "FAQ" at bounding box center [100, 265] width 202 height 38
